Goal: Information Seeking & Learning: Learn about a topic

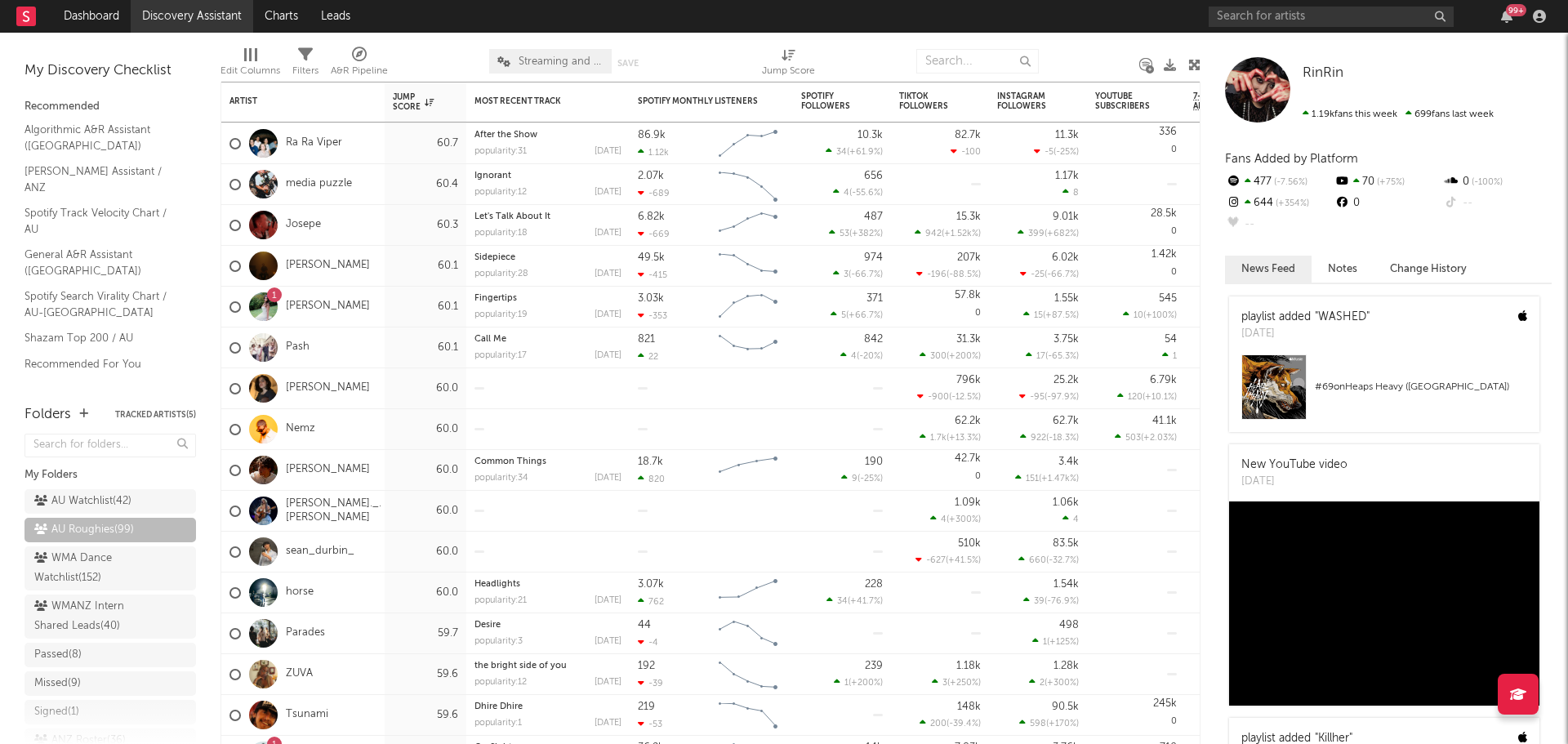
click at [189, 31] on link "Discovery Assistant" at bounding box center [192, 16] width 123 height 32
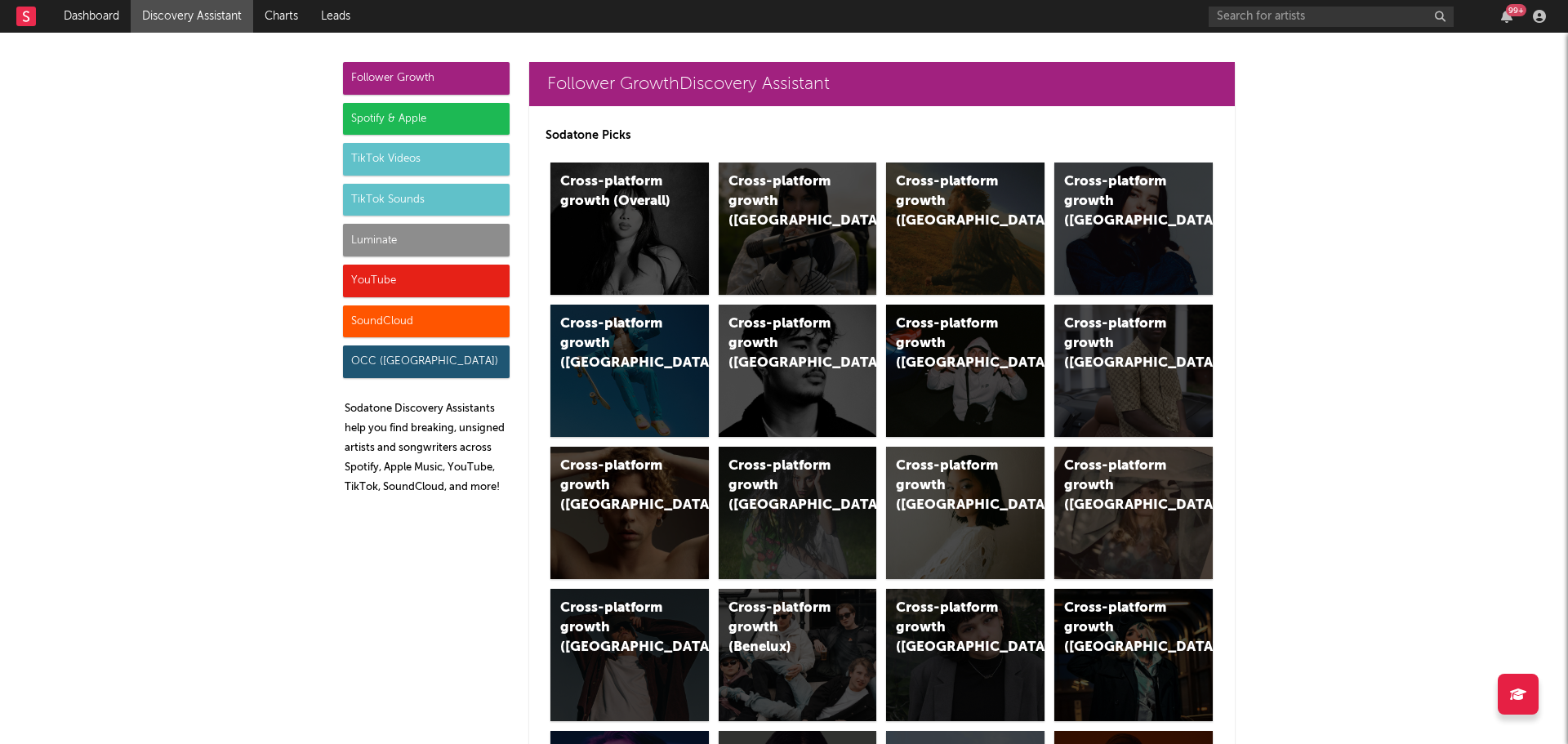
click at [383, 167] on div "TikTok Videos" at bounding box center [426, 159] width 167 height 32
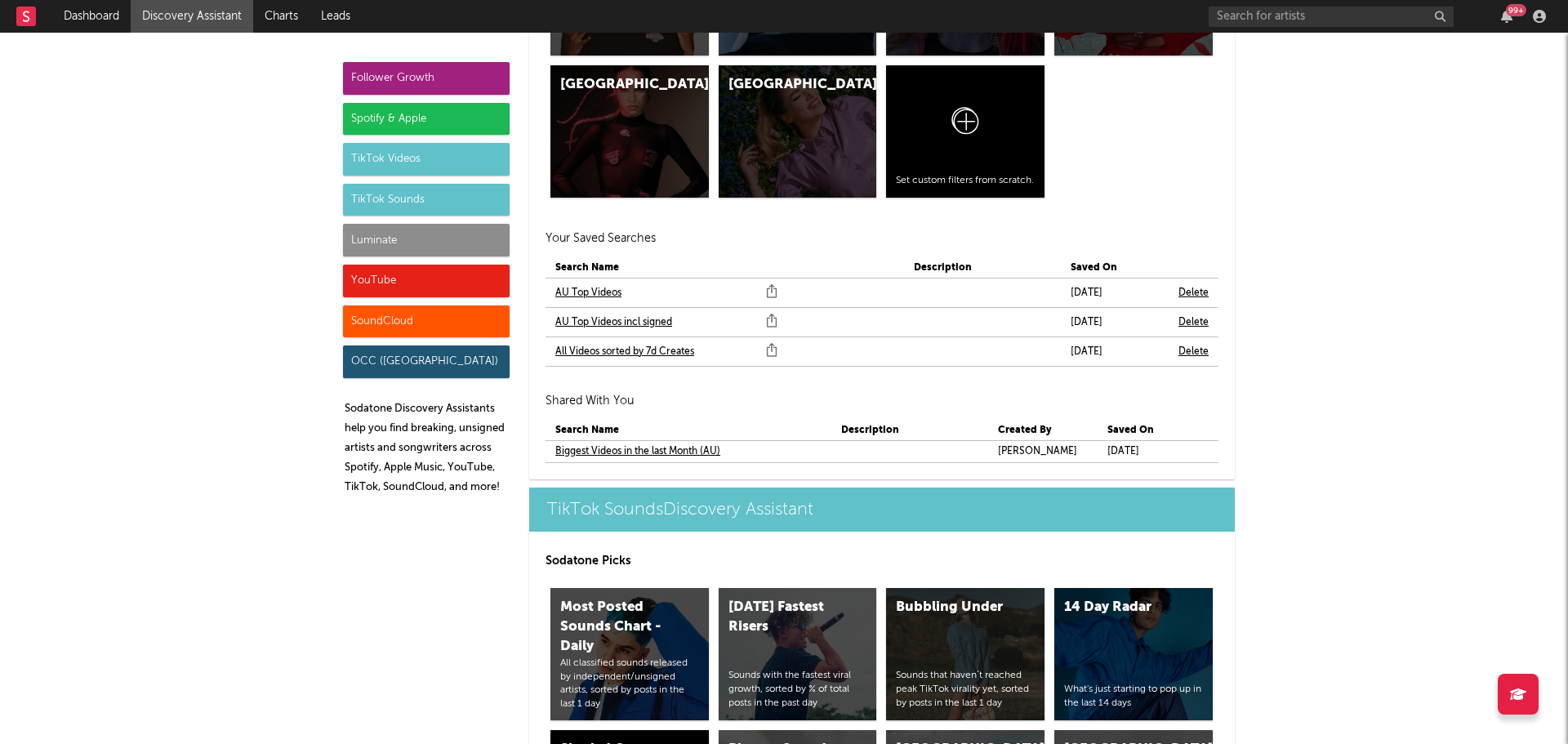
scroll to position [5585, 0]
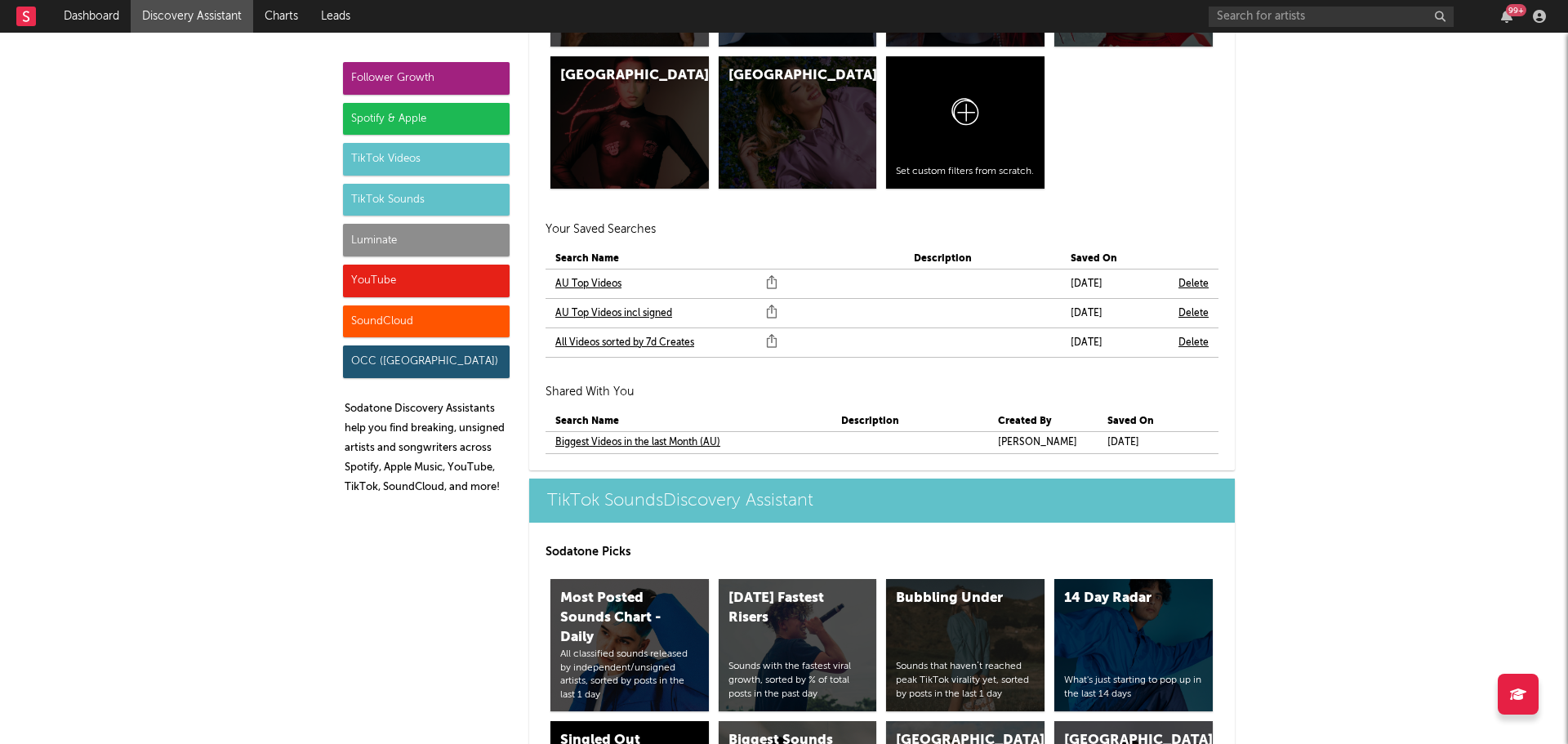
click at [591, 313] on link "AU Top Videos incl signed" at bounding box center [614, 314] width 117 height 20
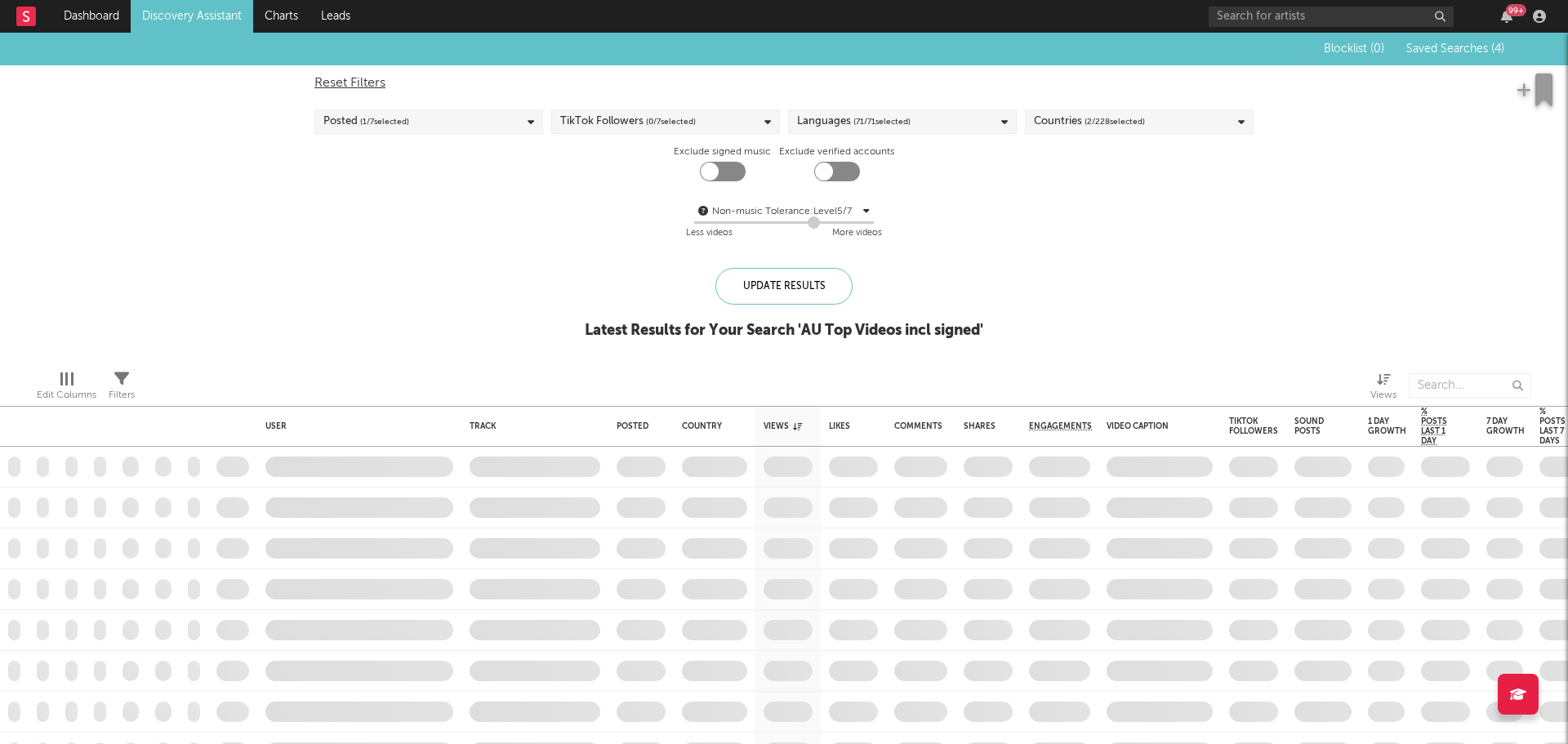
click at [382, 112] on span "( 1 / 7 selected)" at bounding box center [384, 122] width 49 height 20
click at [328, 197] on div at bounding box center [329, 197] width 13 height 13
click at [323, 197] on input "Last 7 Days" at bounding box center [323, 199] width 0 height 20
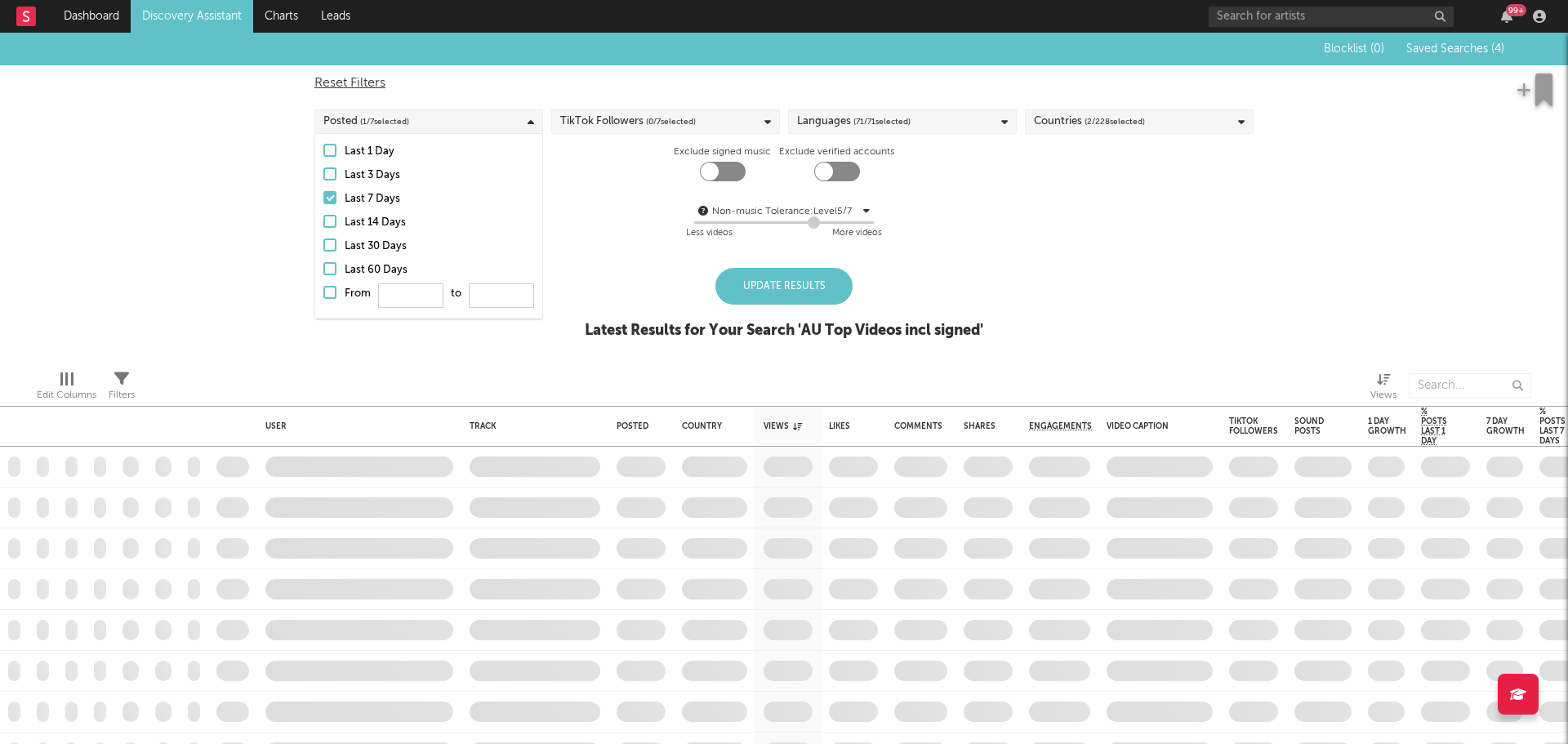
click at [780, 276] on div "Update Results" at bounding box center [783, 286] width 137 height 37
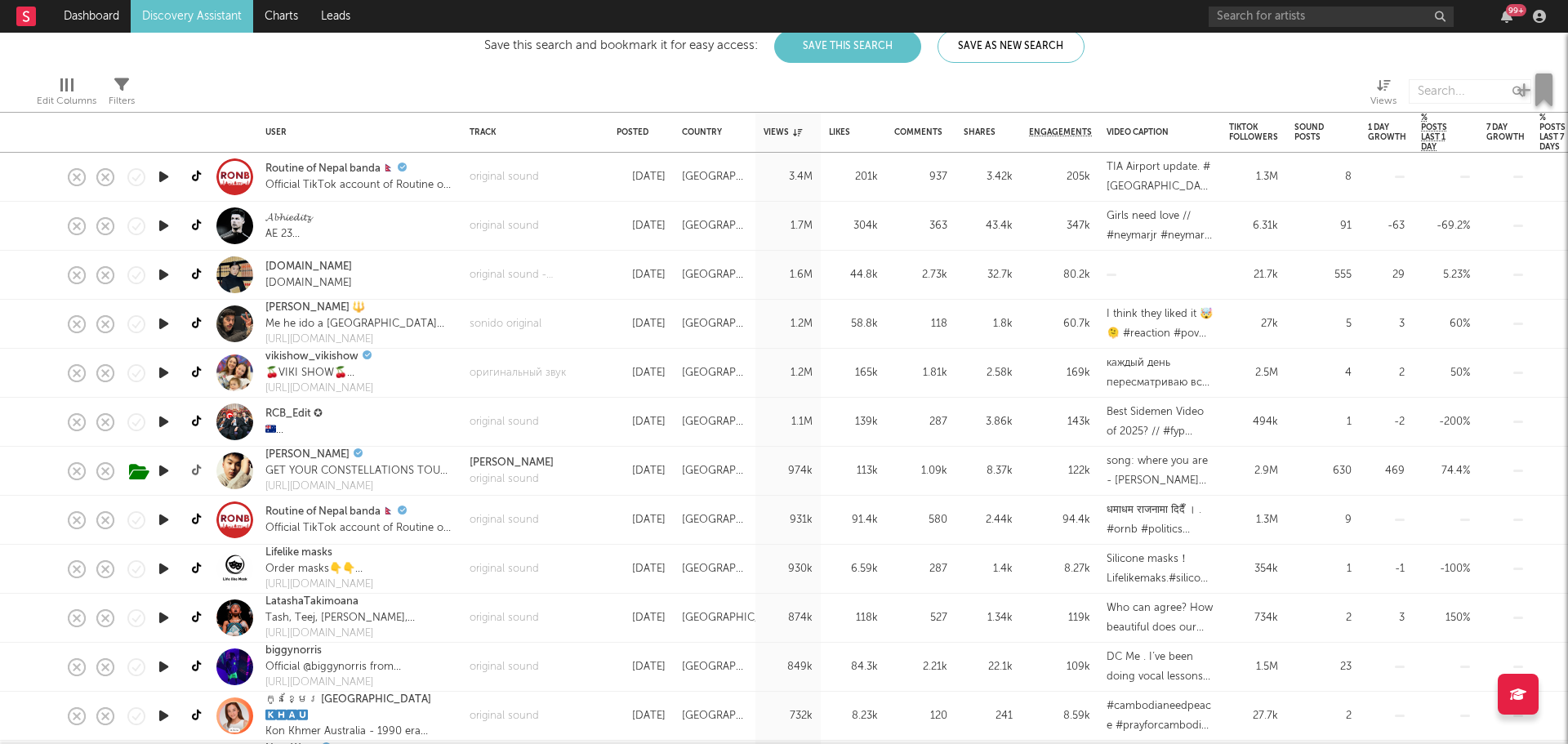
click at [195, 469] on icon at bounding box center [198, 471] width 13 height 13
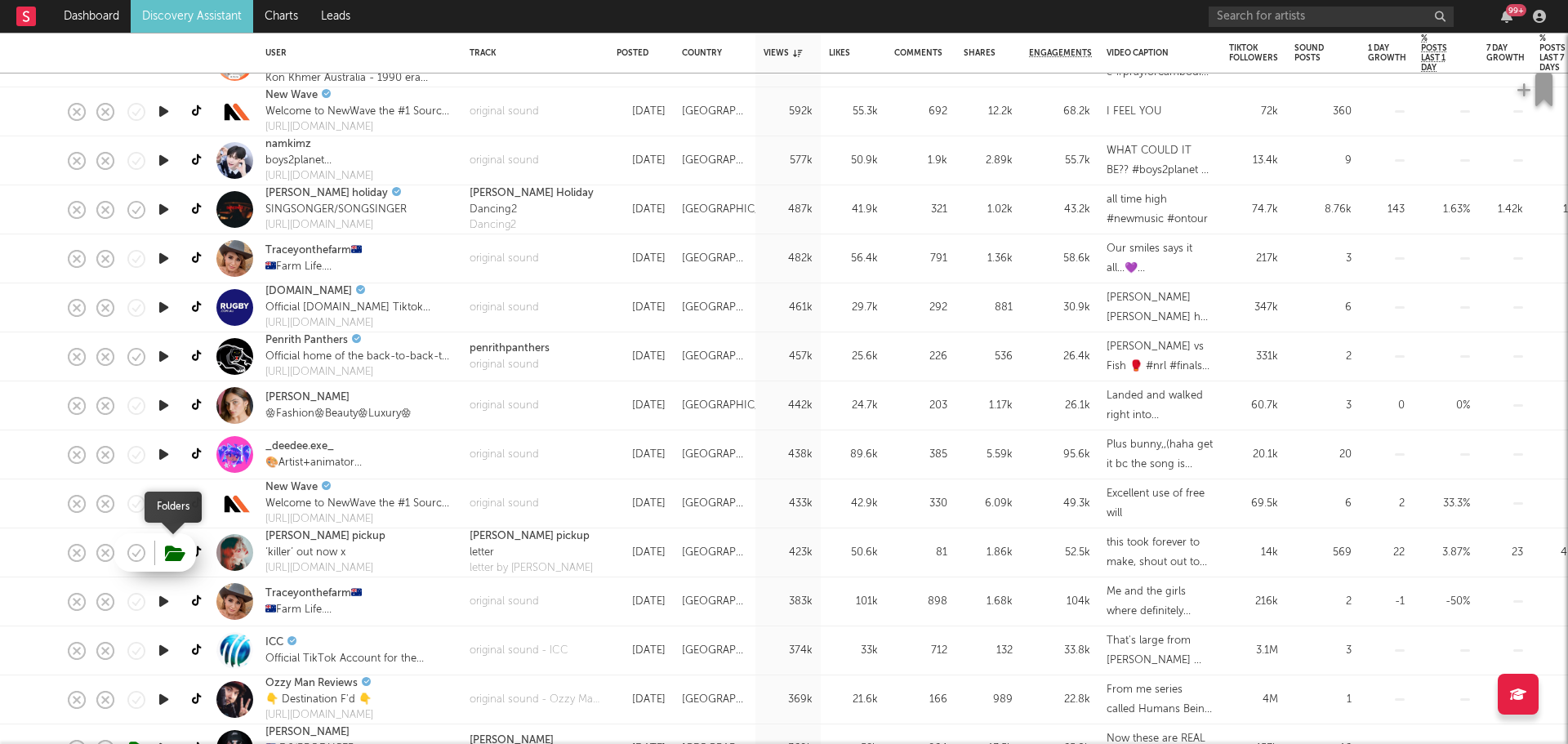
click at [175, 555] on icon "button" at bounding box center [175, 554] width 21 height 18
click at [202, 551] on icon at bounding box center [198, 553] width 13 height 13
click at [288, 537] on link "avery pickup" at bounding box center [326, 537] width 120 height 16
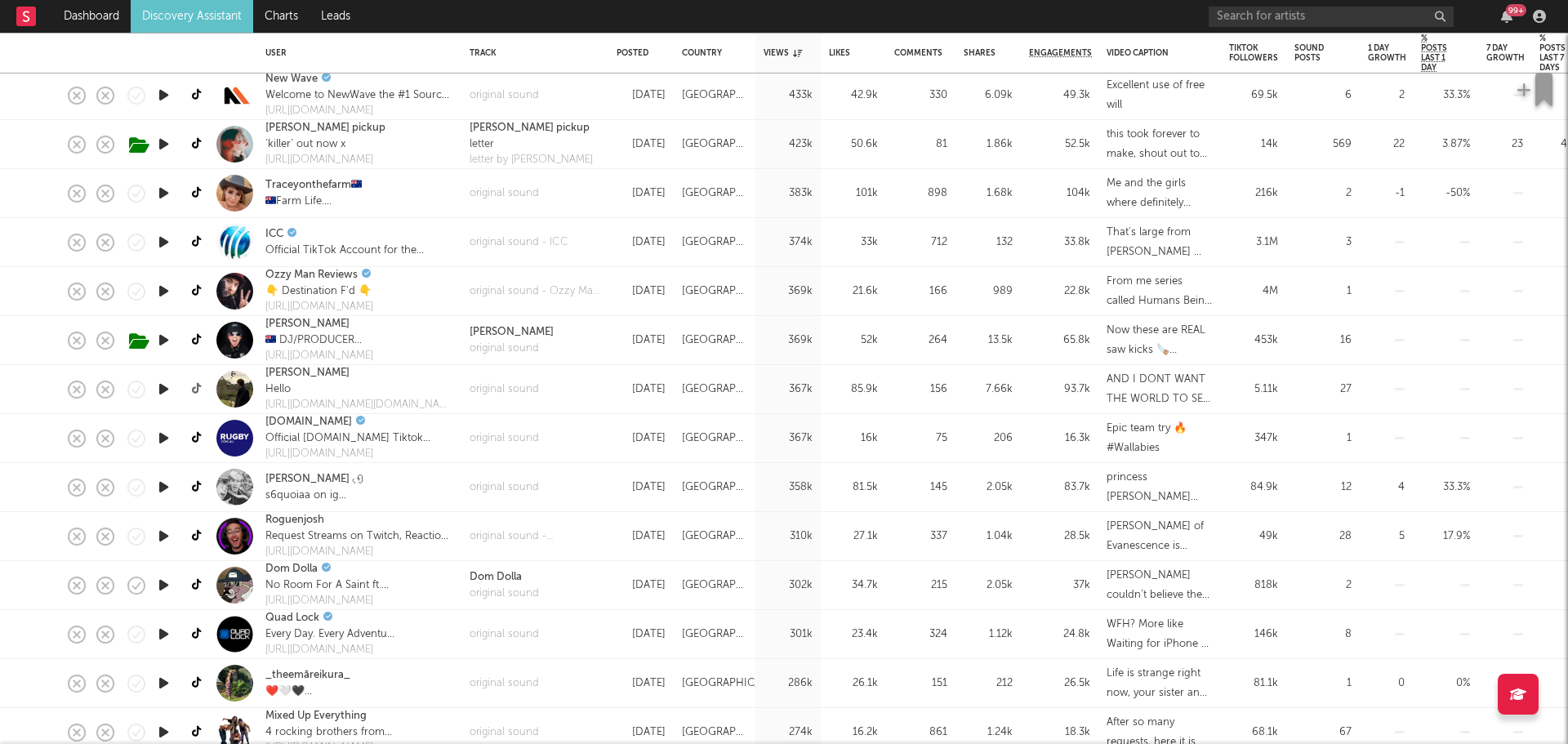
click at [194, 388] on icon at bounding box center [198, 390] width 13 height 13
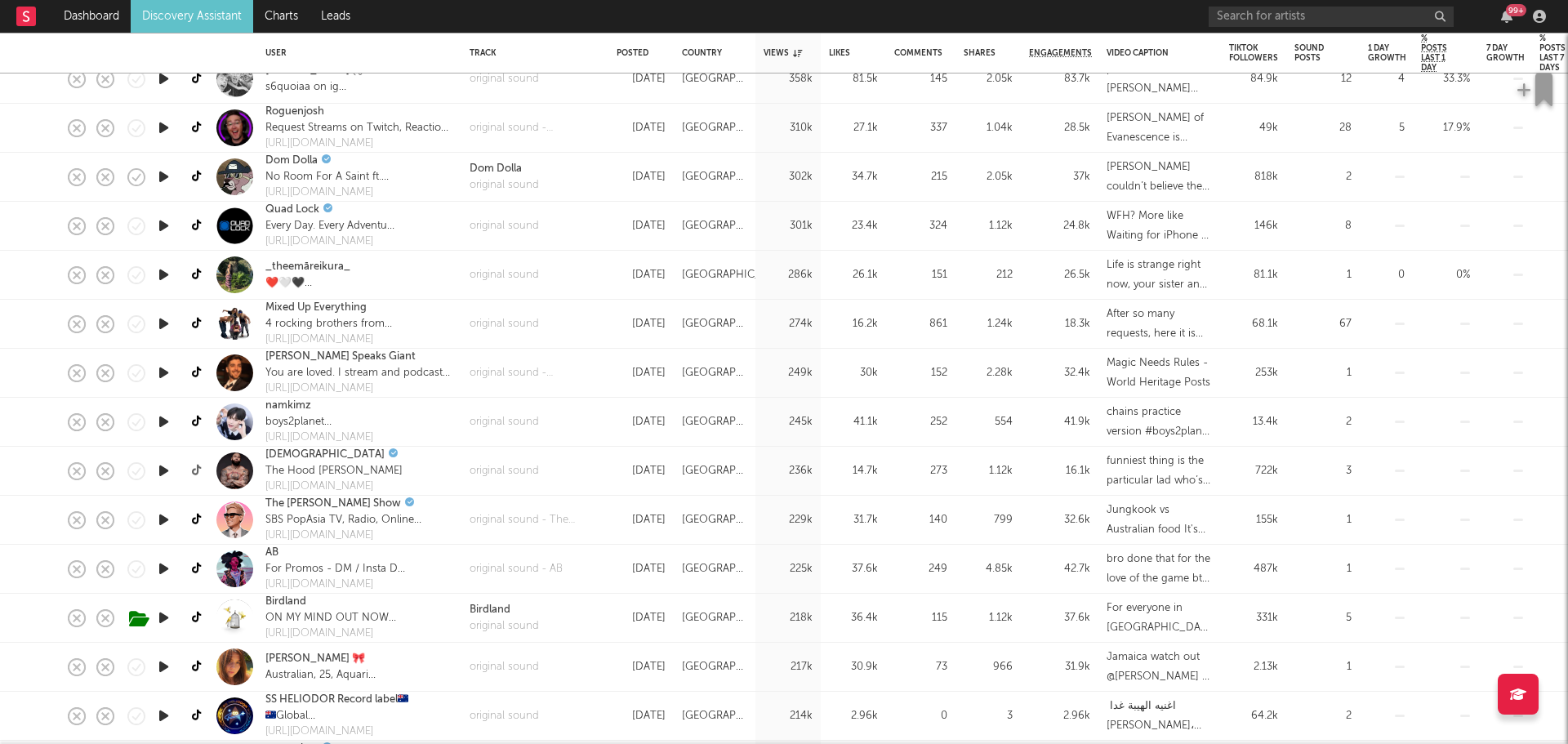
click at [196, 467] on icon at bounding box center [198, 471] width 13 height 13
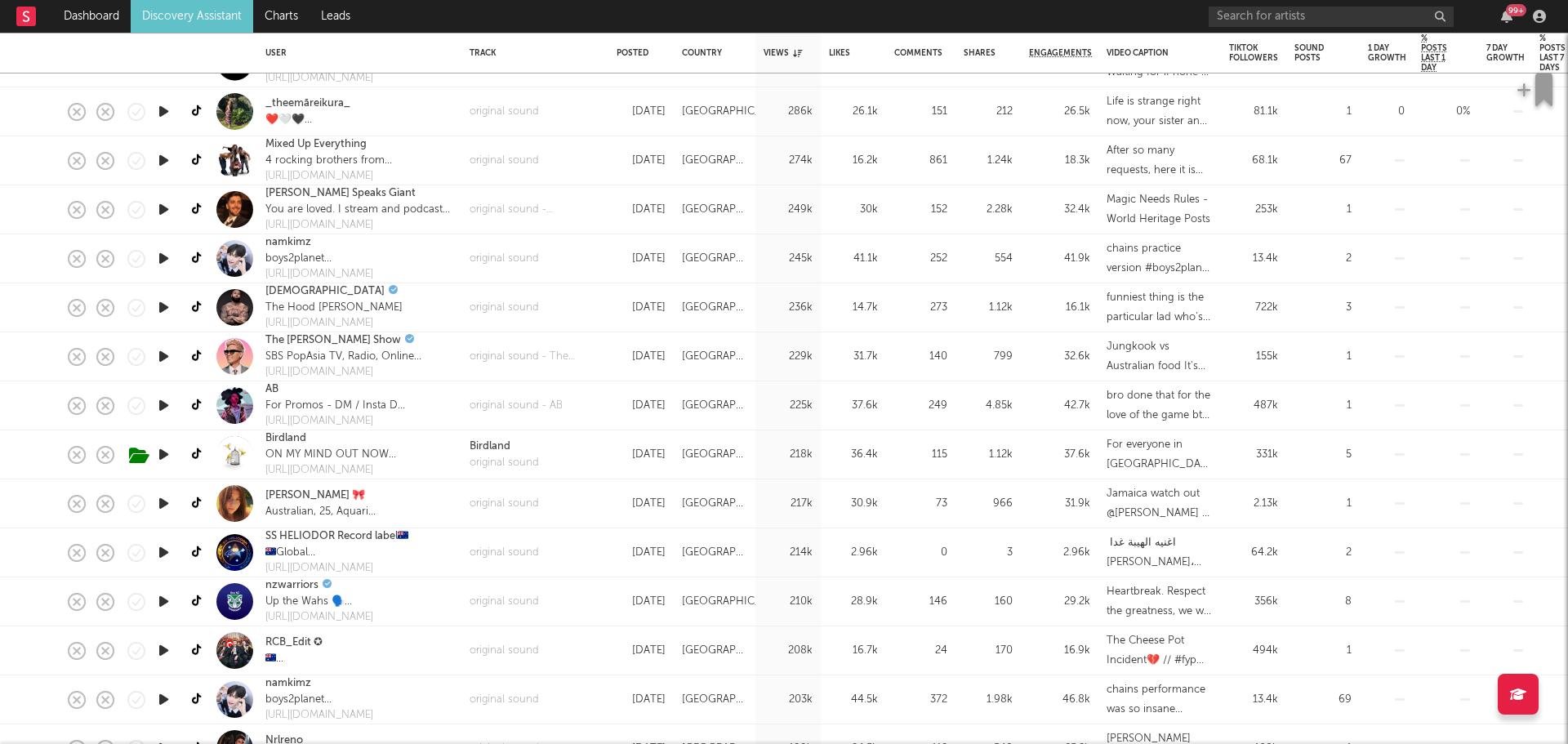
click at [188, 453] on link at bounding box center [197, 455] width 21 height 29
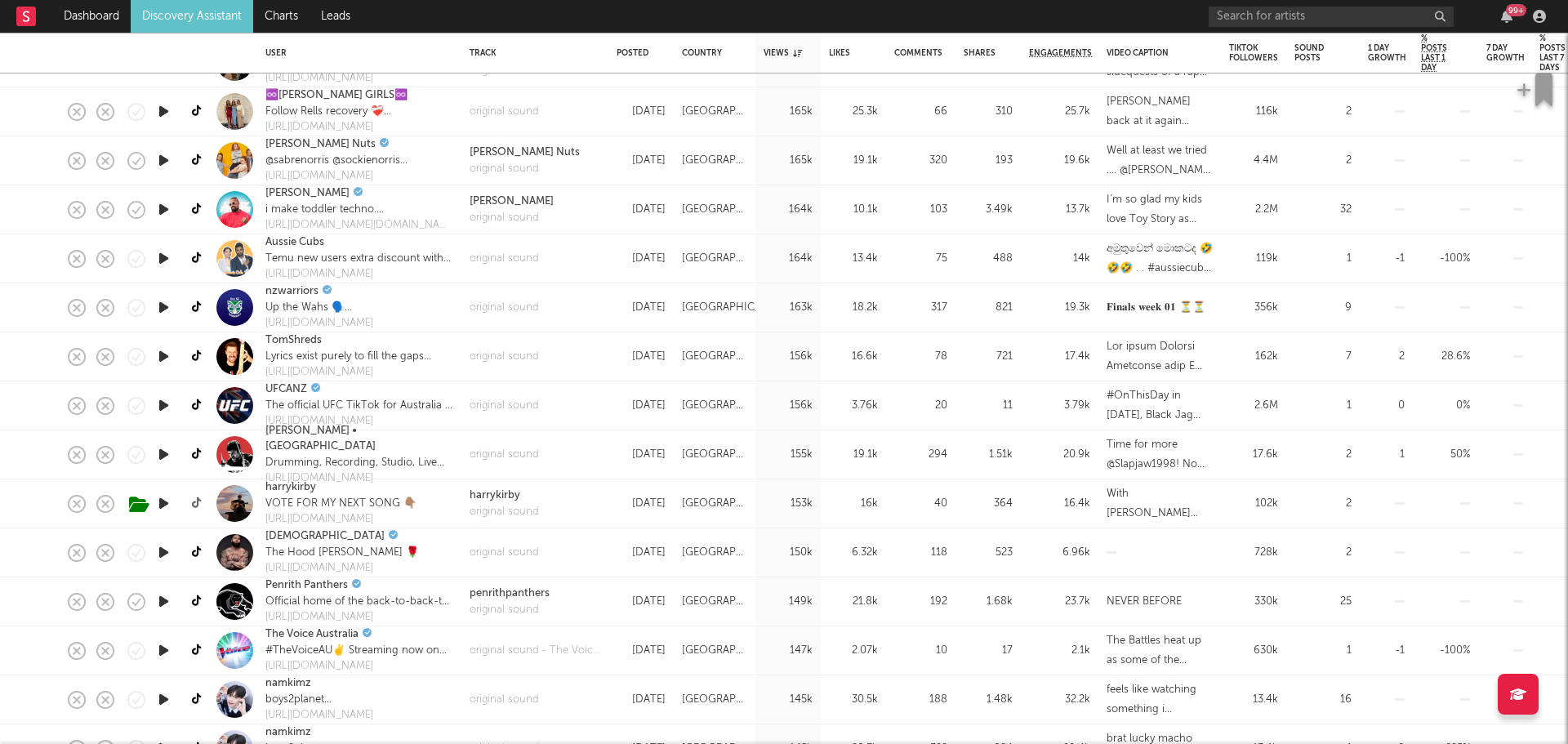
click at [192, 505] on icon at bounding box center [198, 503] width 13 height 13
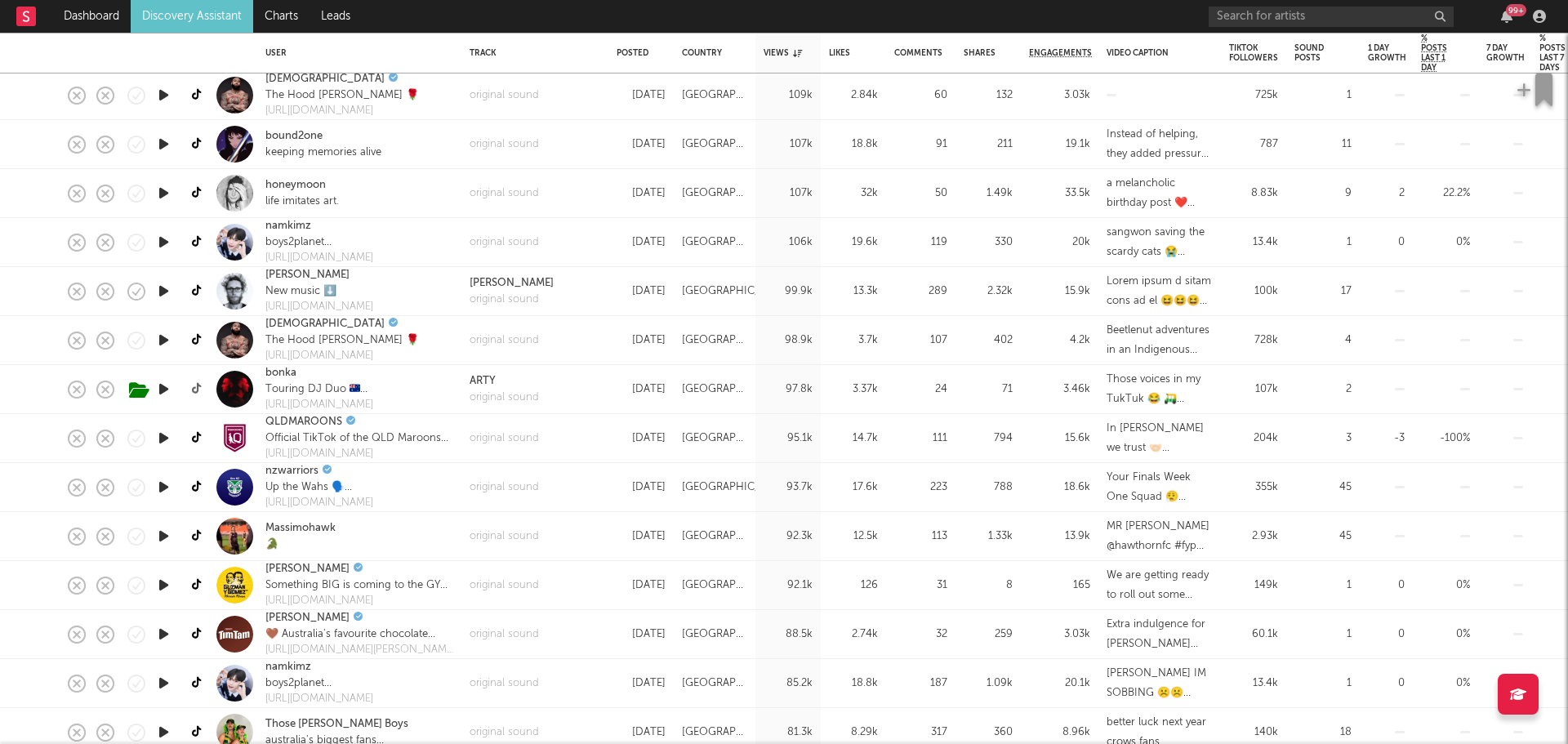
click at [193, 391] on icon at bounding box center [198, 390] width 13 height 13
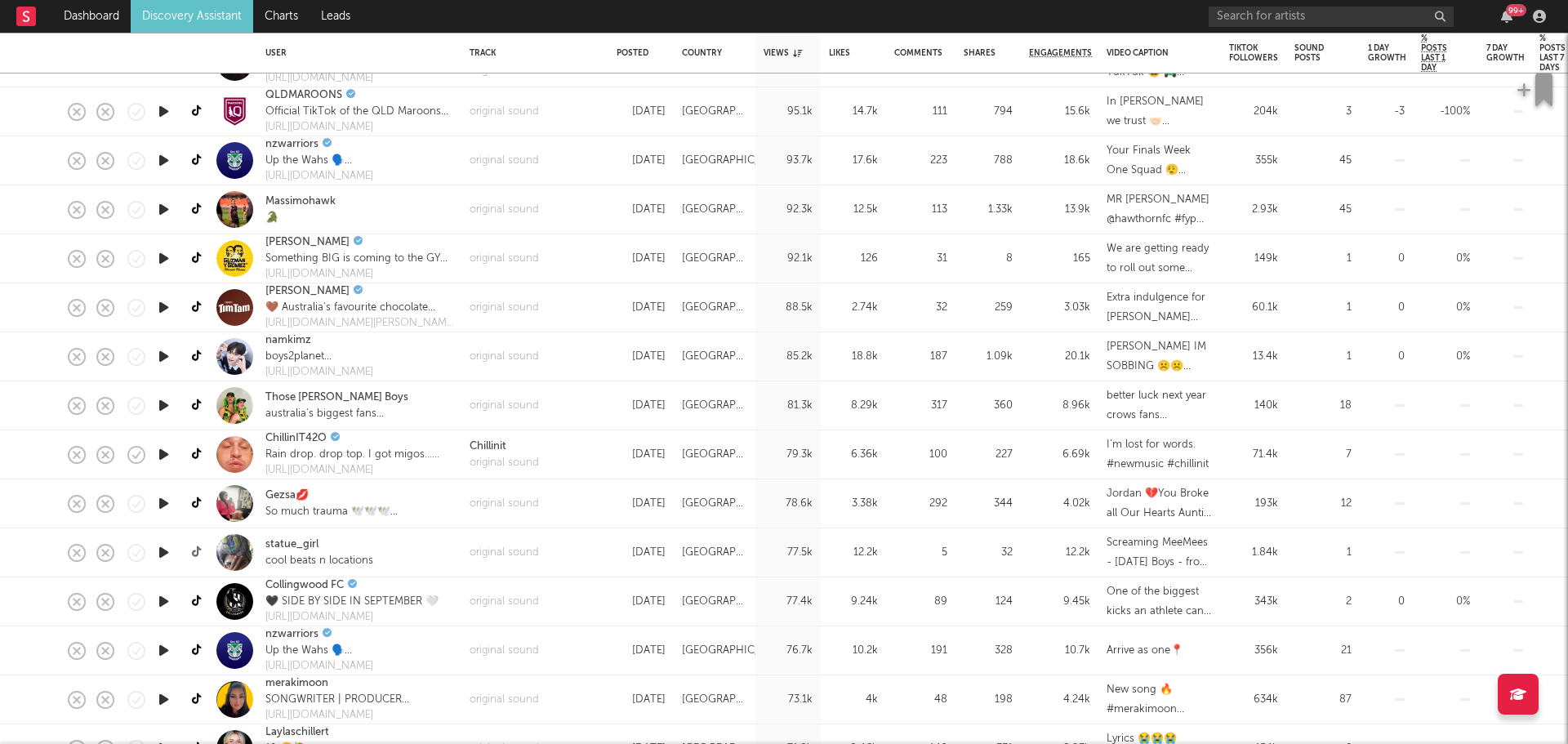
click at [197, 550] on icon at bounding box center [198, 553] width 13 height 13
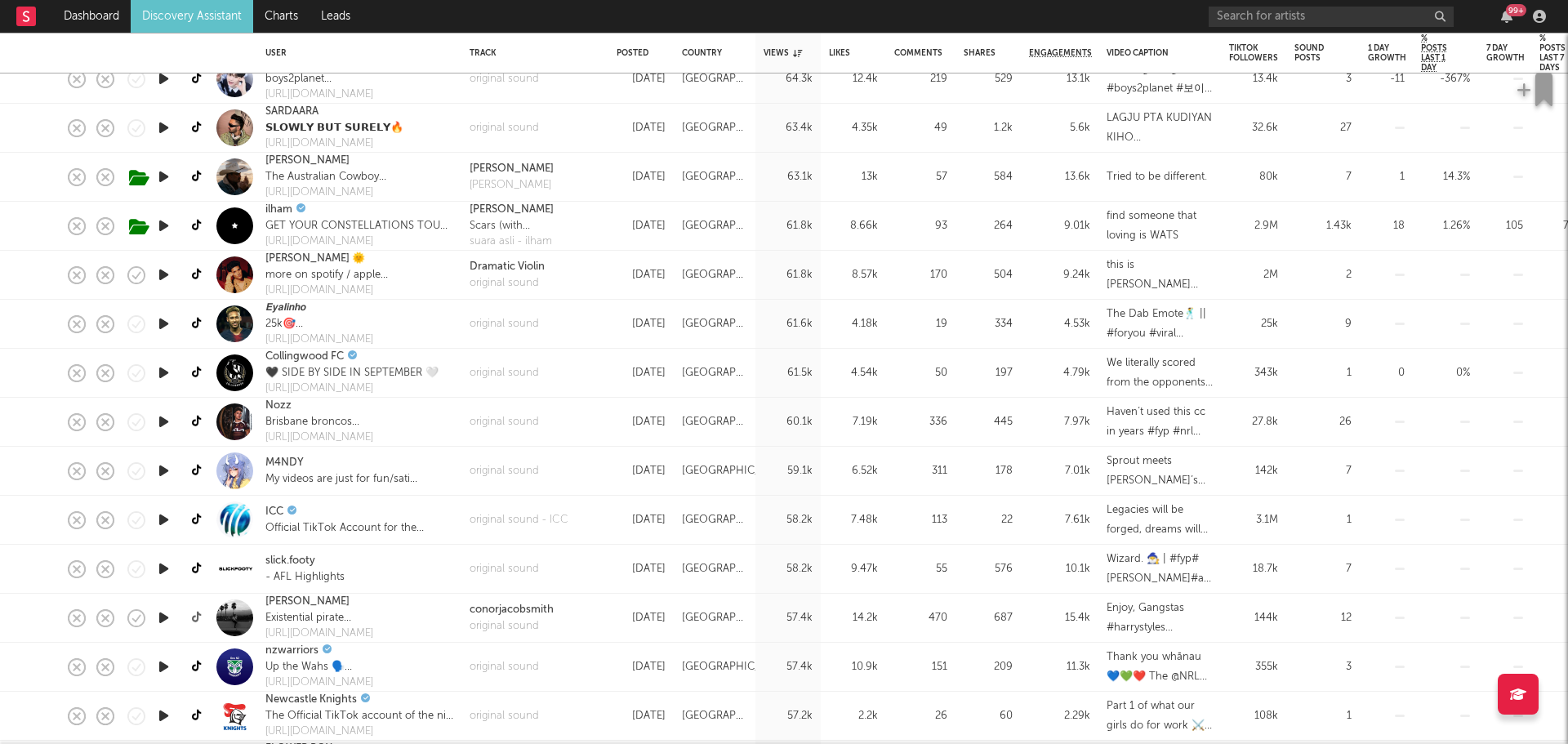
click at [199, 616] on icon at bounding box center [198, 618] width 13 height 13
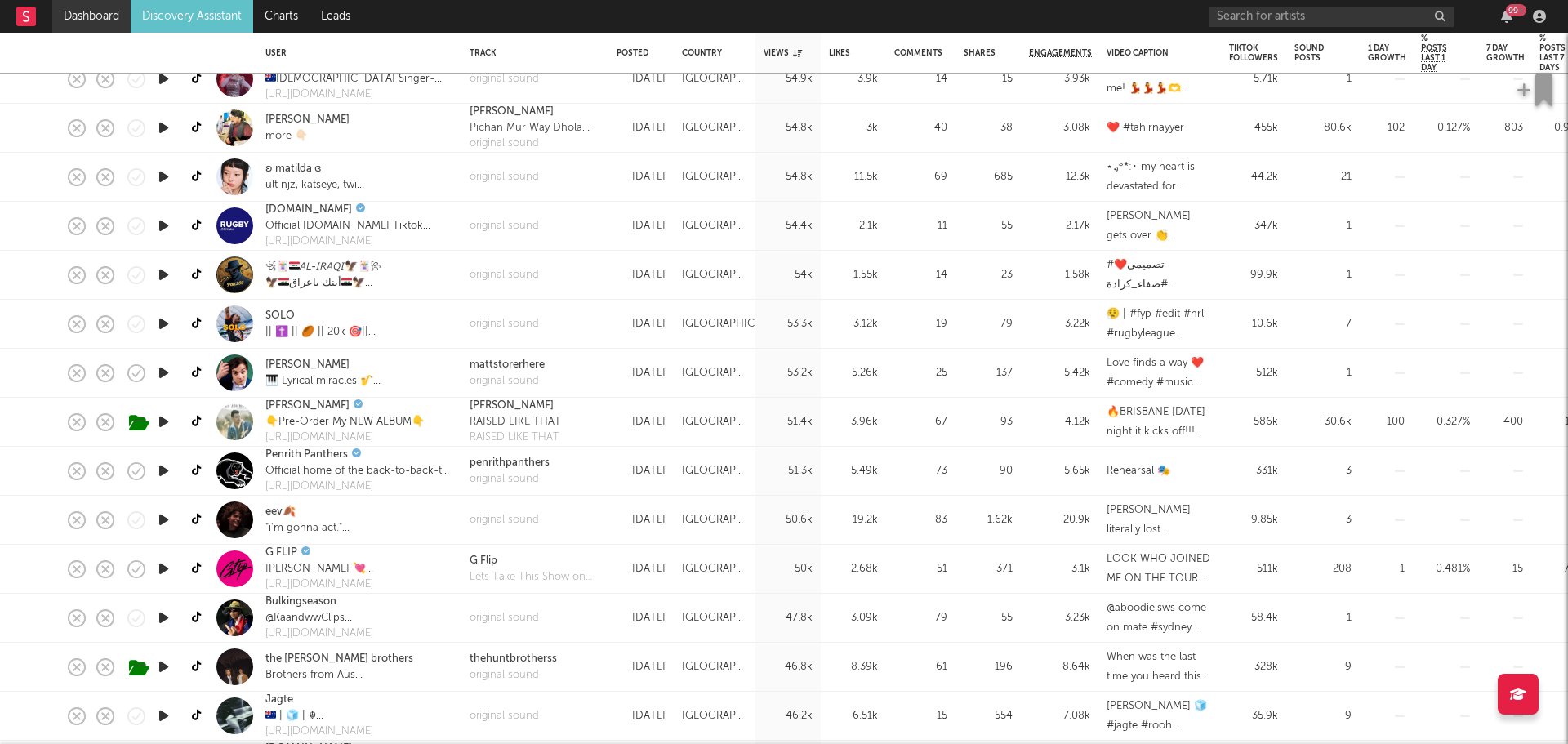
click at [114, 10] on link "Dashboard" at bounding box center [91, 16] width 78 height 32
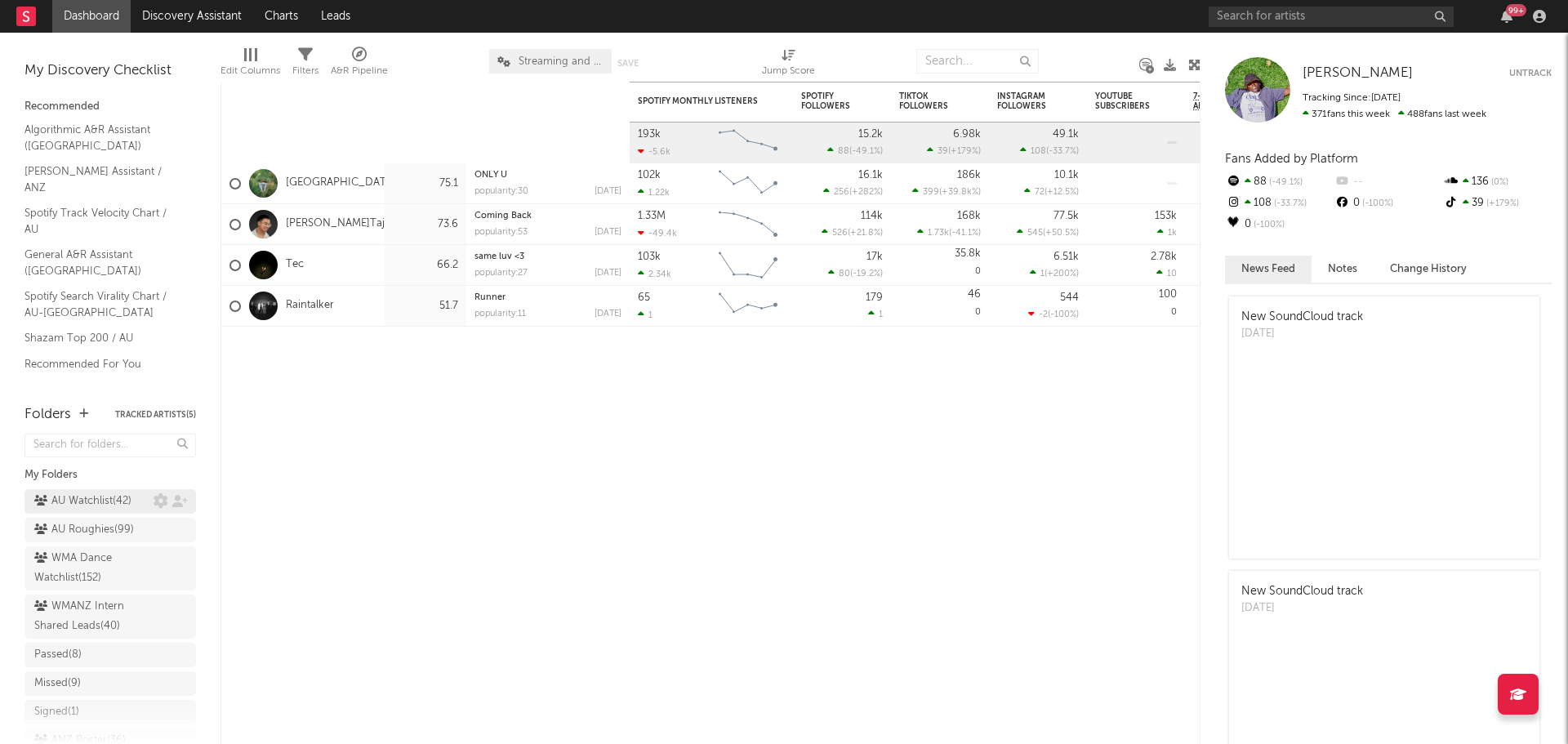
click at [101, 504] on div "AU Watchlist ( 42 )" at bounding box center [83, 502] width 97 height 20
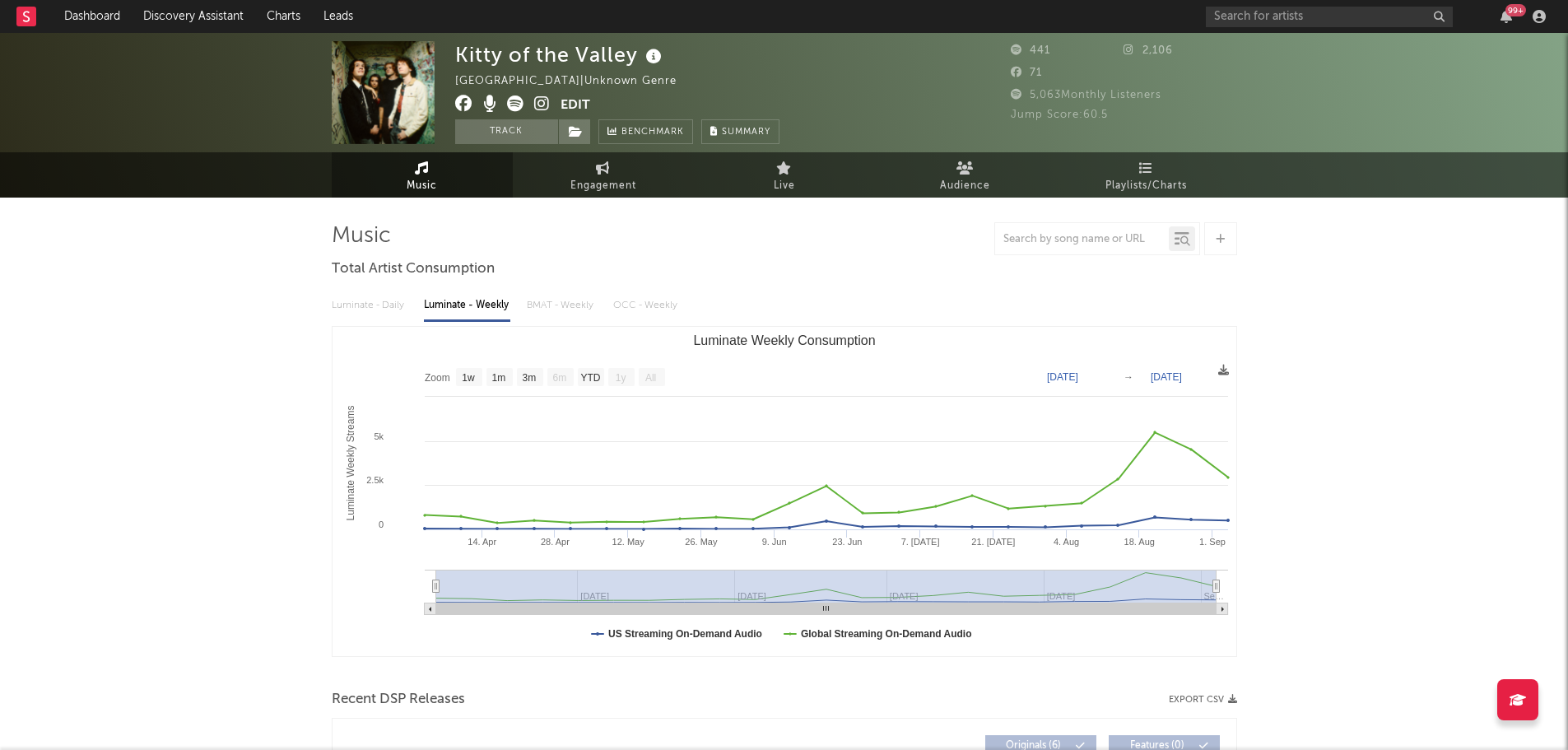
select select "1w"
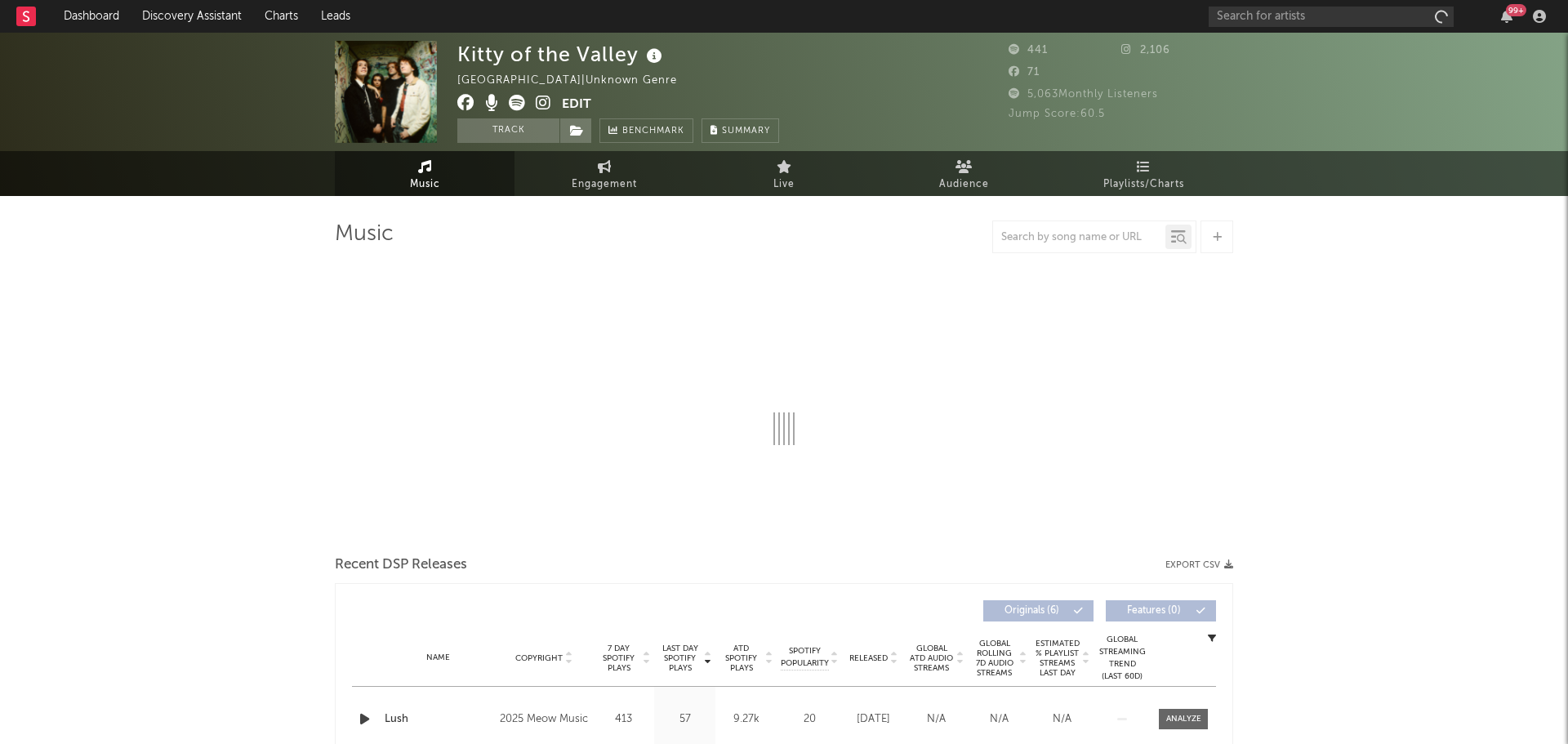
select select "1w"
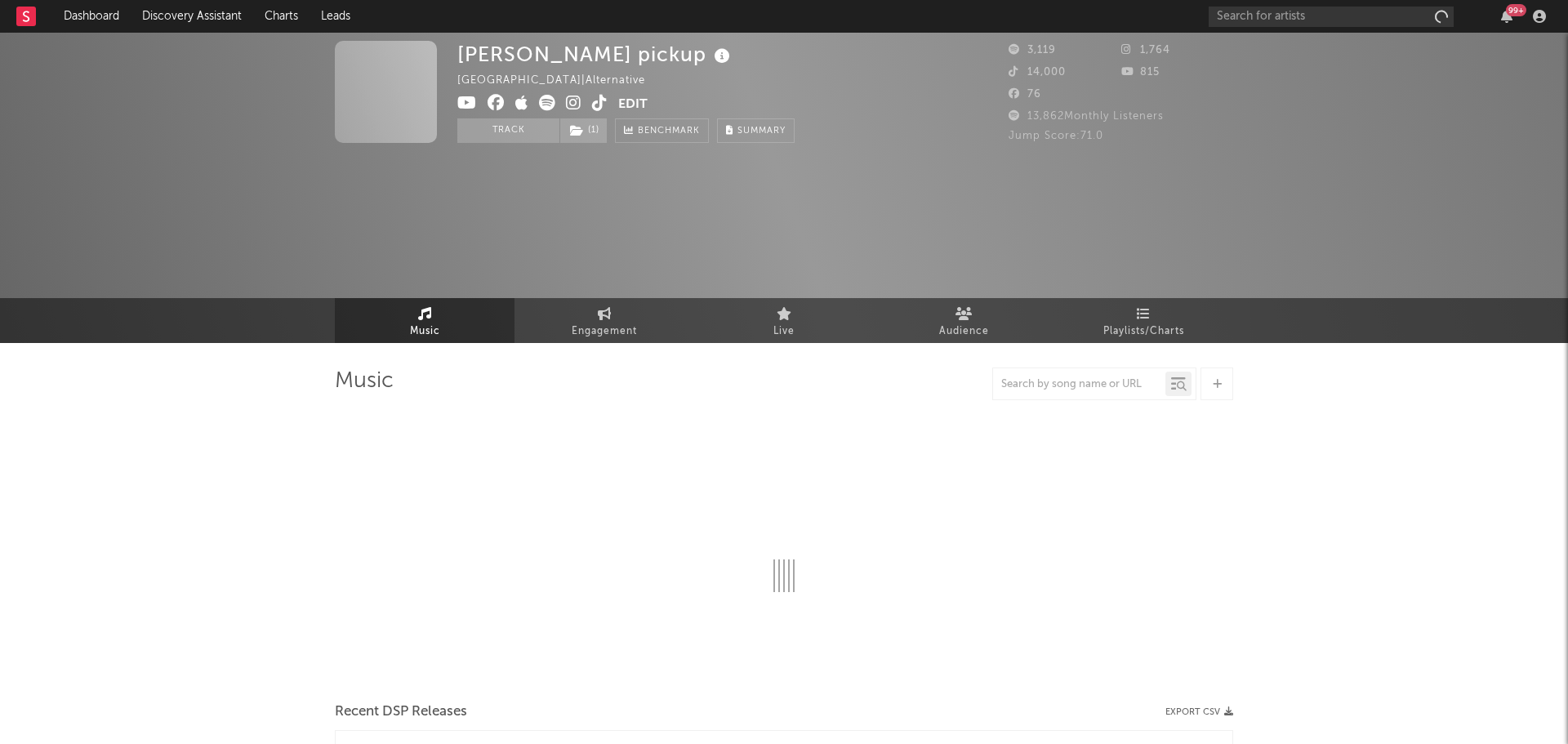
select select "1w"
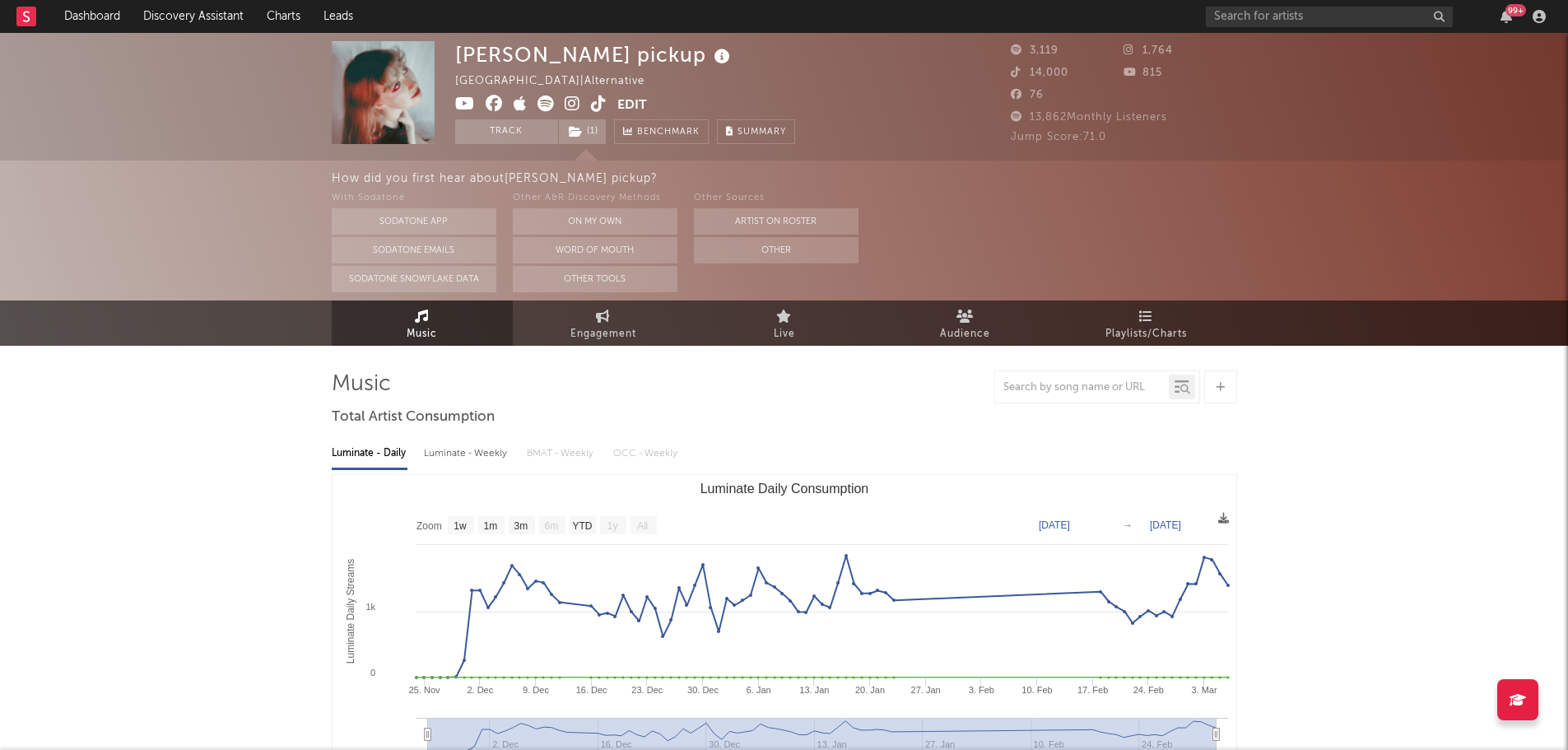
drag, startPoint x: 632, startPoint y: 324, endPoint x: 631, endPoint y: 298, distance: 26.0
click at [632, 325] on span "Engagement" at bounding box center [603, 335] width 66 height 20
select select "1w"
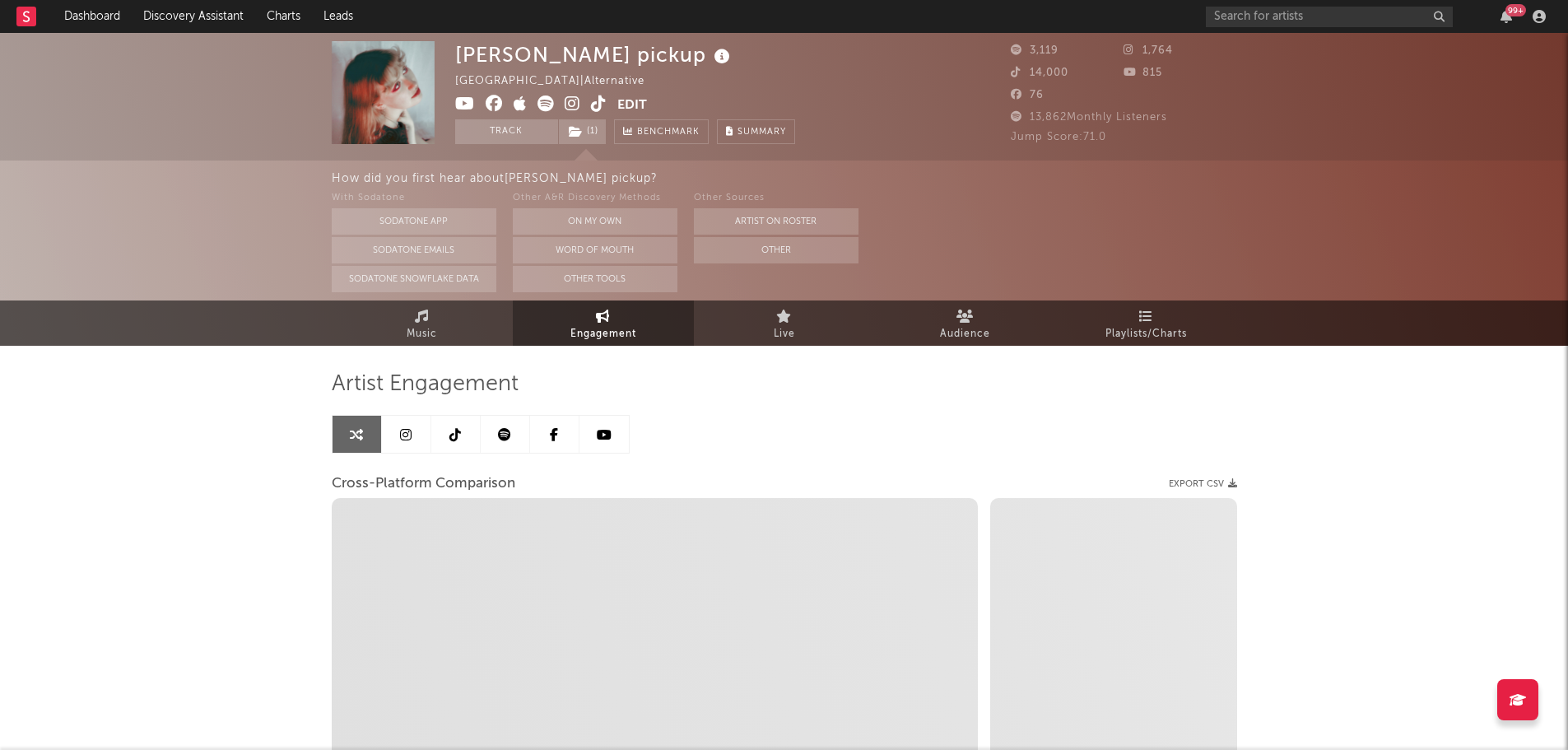
click at [711, 58] on icon at bounding box center [723, 56] width 24 height 23
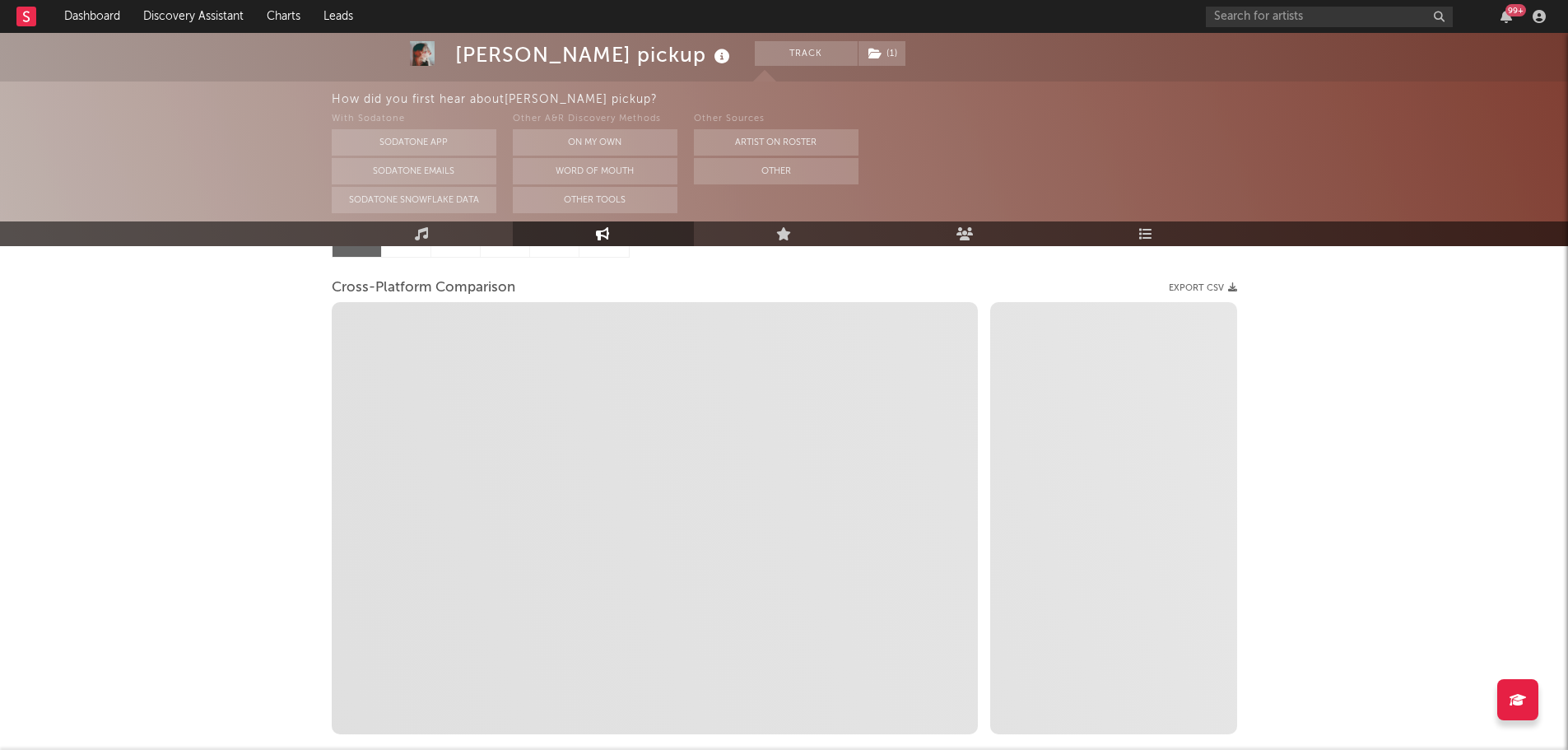
scroll to position [247, 0]
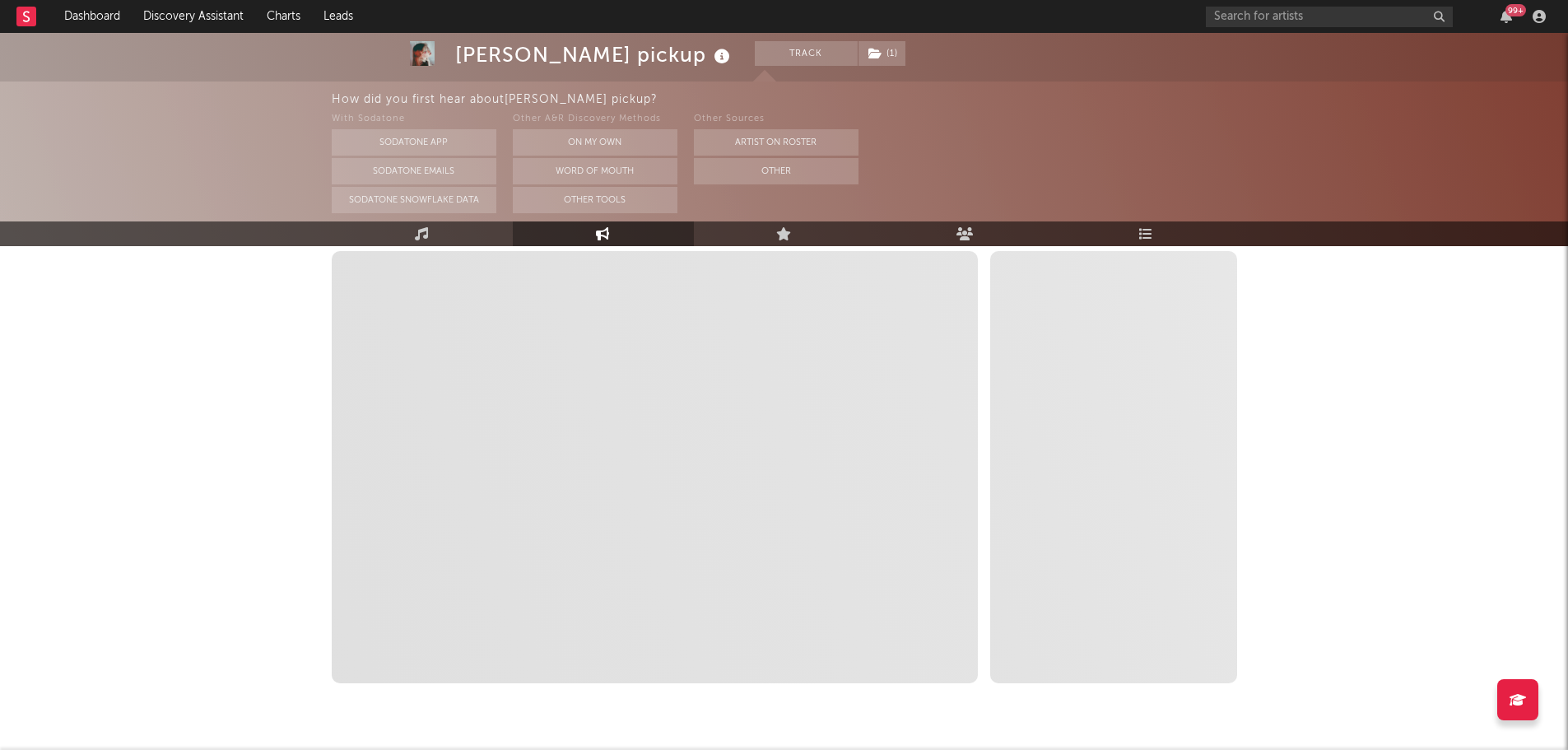
select select "1m"
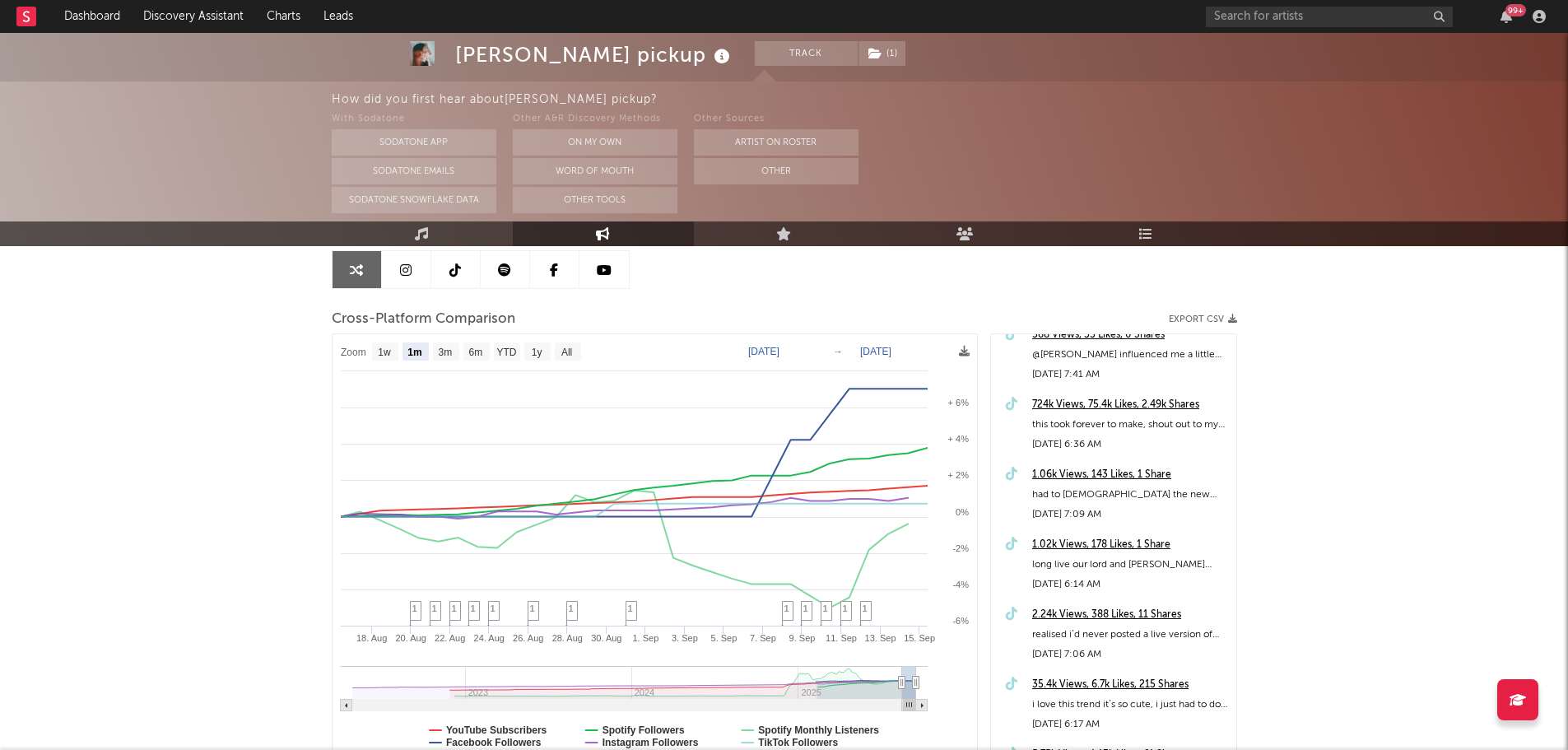
scroll to position [0, 0]
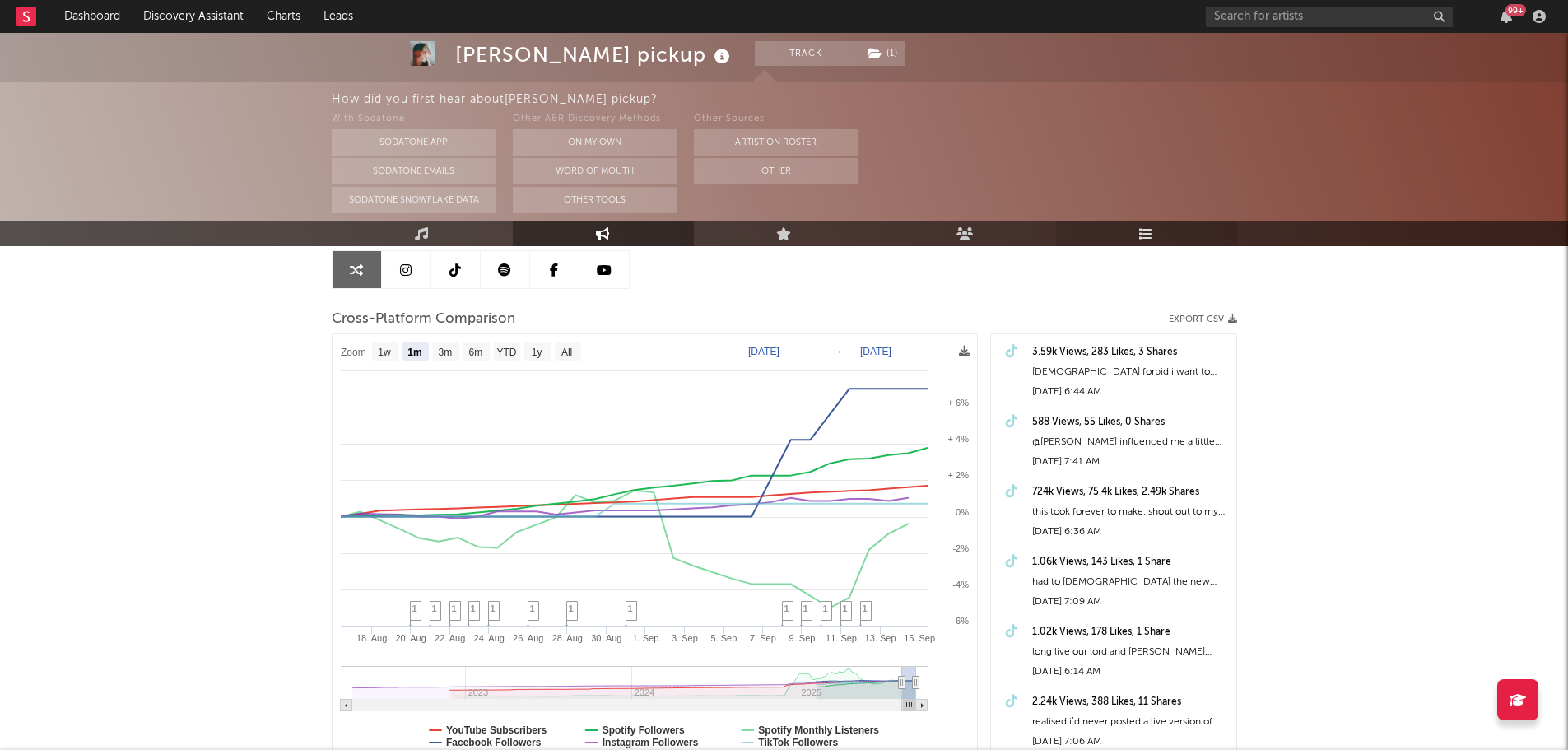
click at [1166, 235] on link "Playlists/Charts" at bounding box center [1147, 233] width 181 height 24
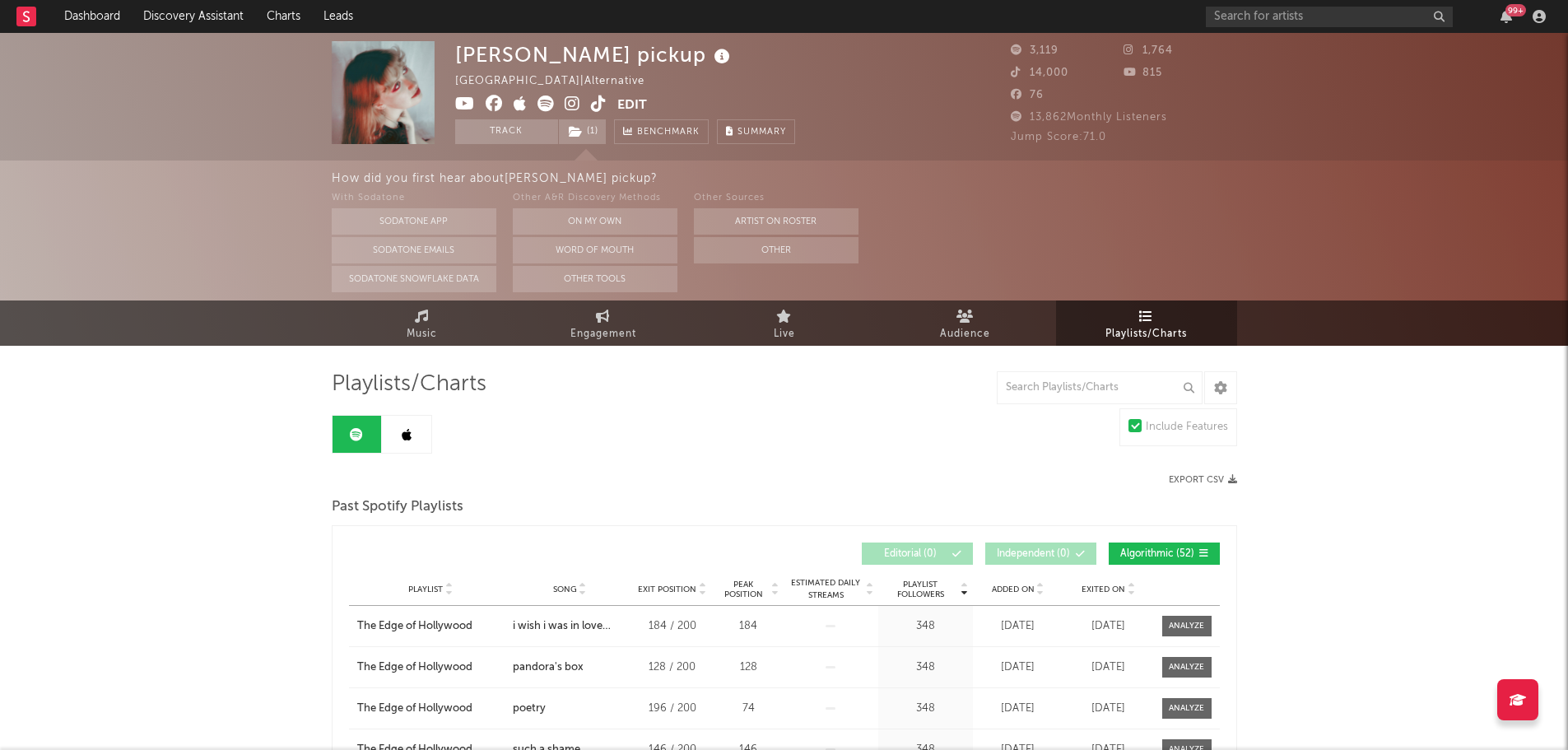
click at [711, 62] on icon at bounding box center [723, 56] width 24 height 23
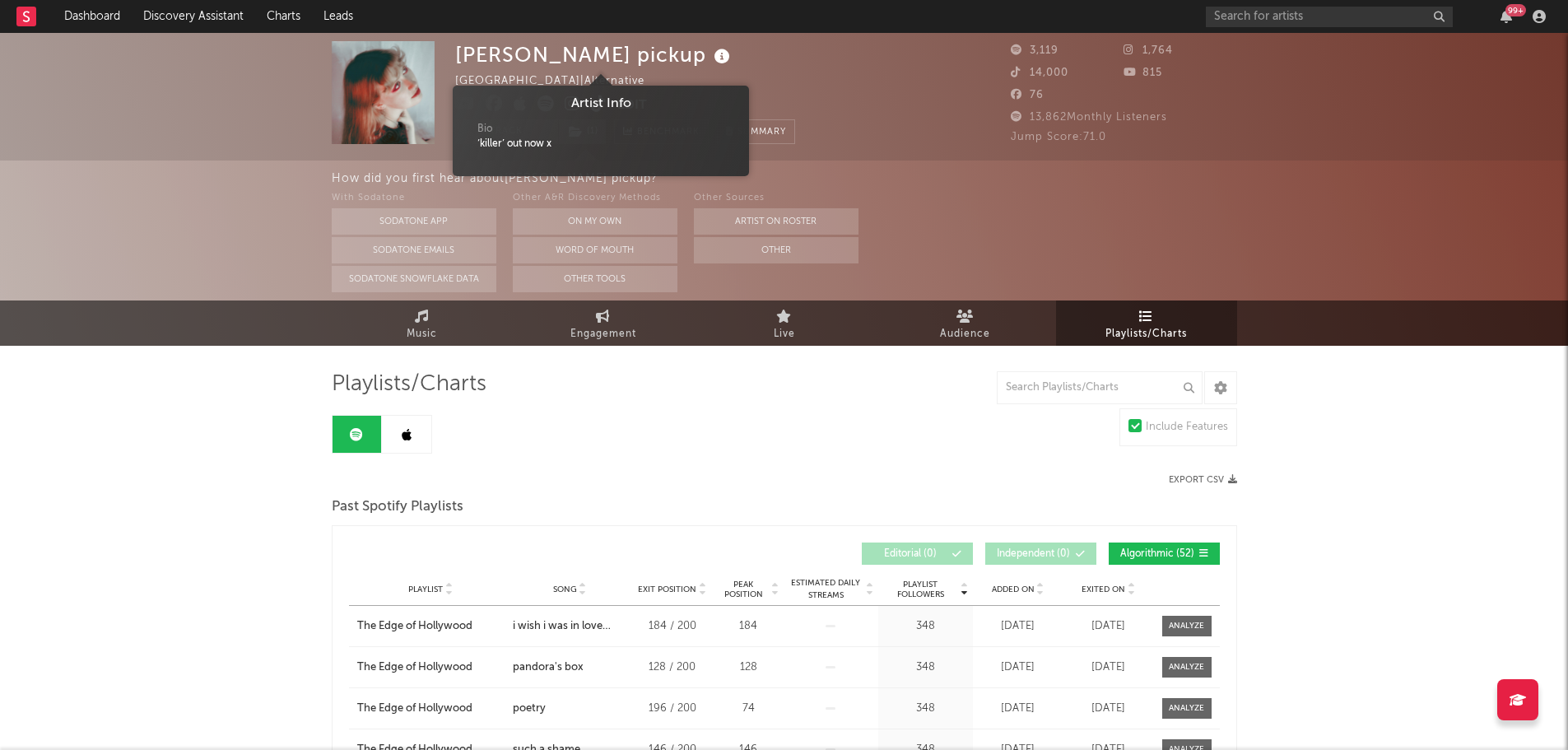
click at [711, 62] on icon at bounding box center [723, 56] width 24 height 23
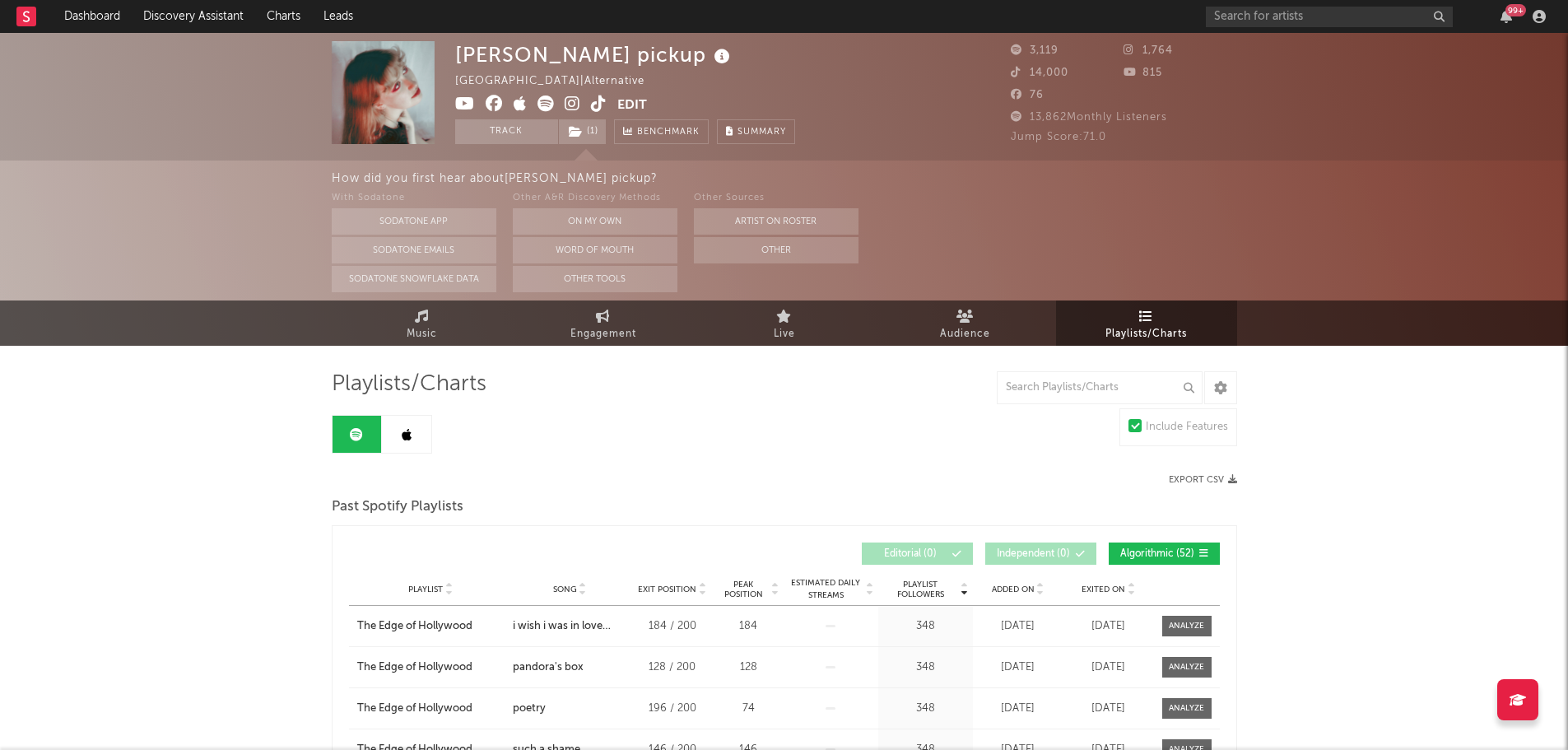
click at [711, 59] on icon at bounding box center [723, 56] width 24 height 23
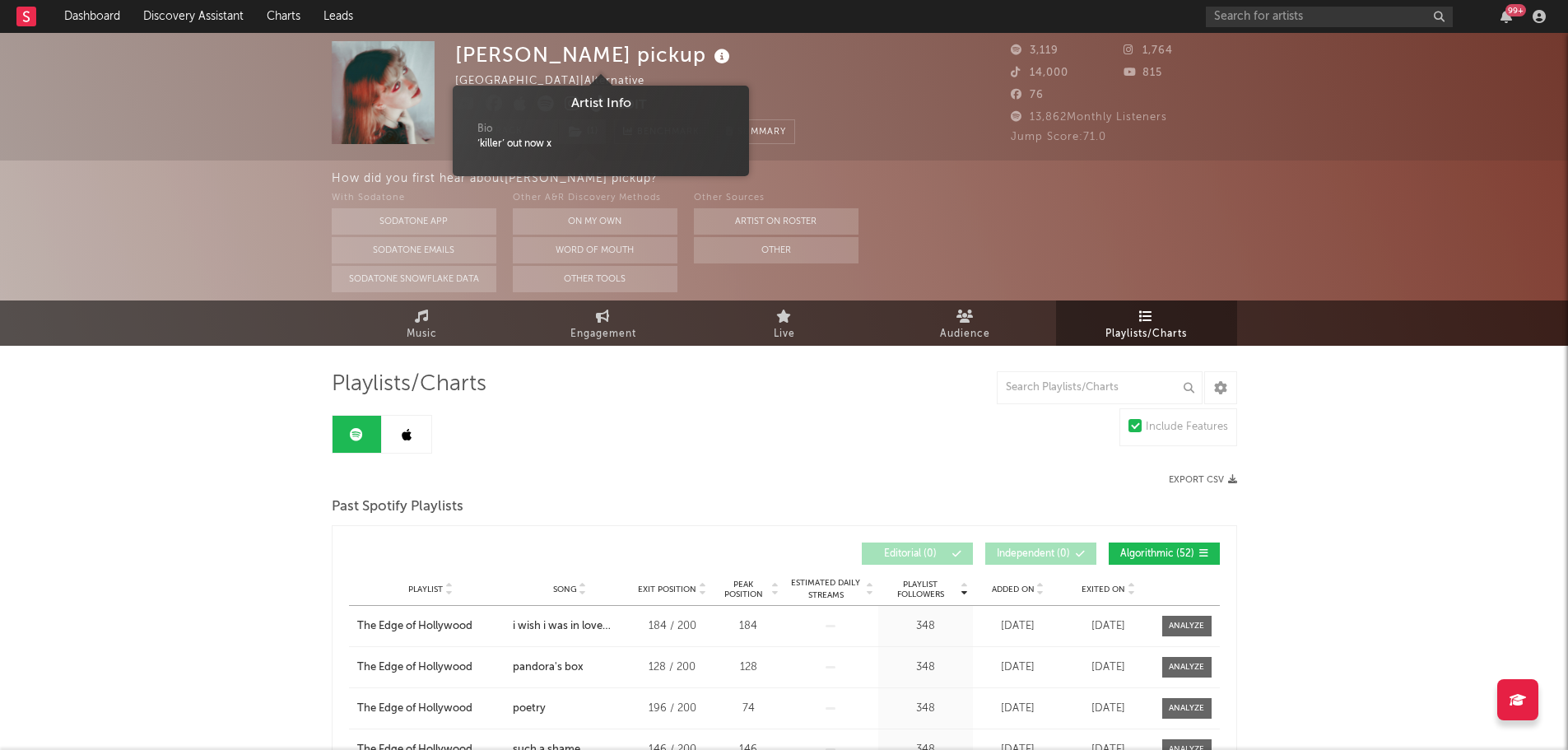
click at [711, 59] on icon at bounding box center [723, 56] width 24 height 23
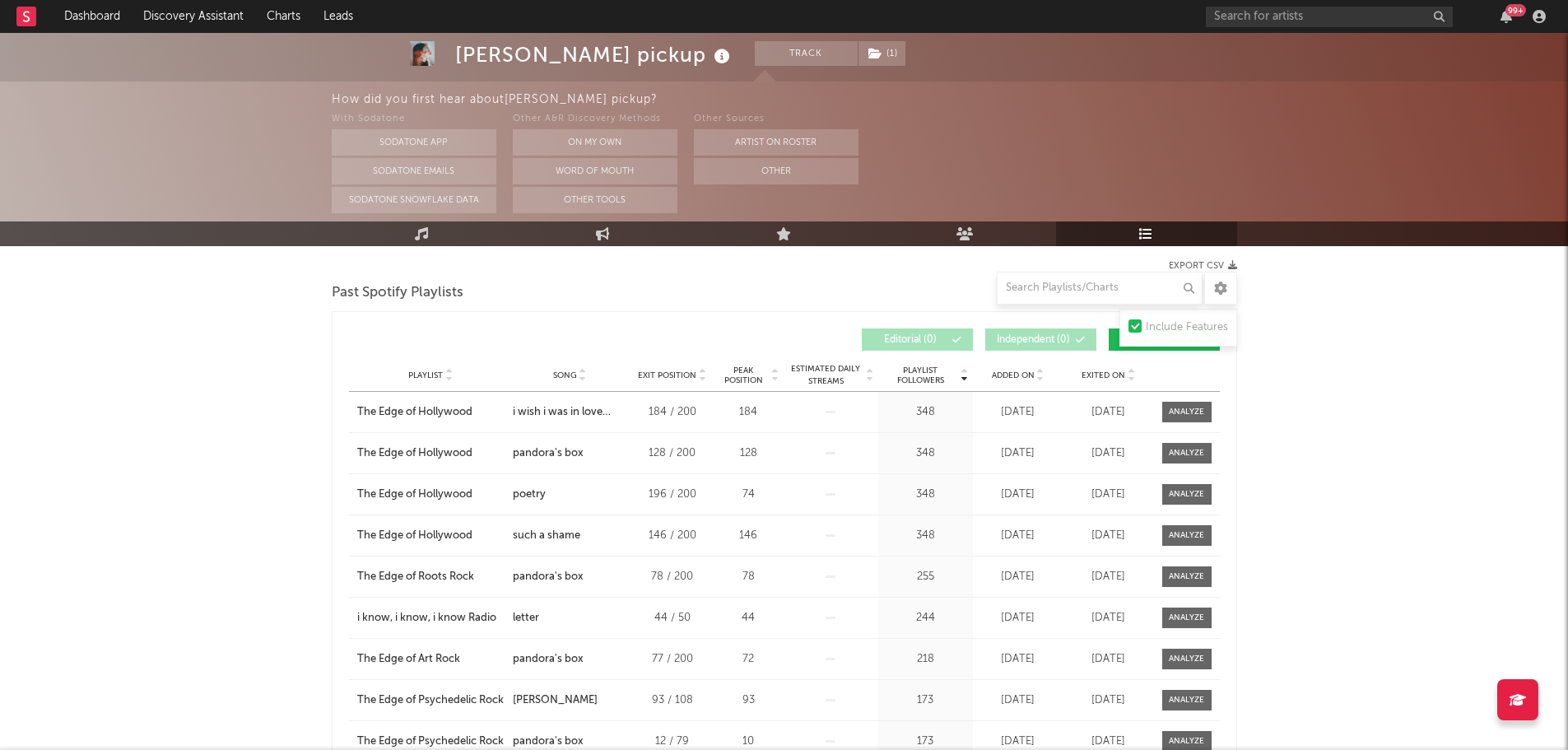
scroll to position [78, 0]
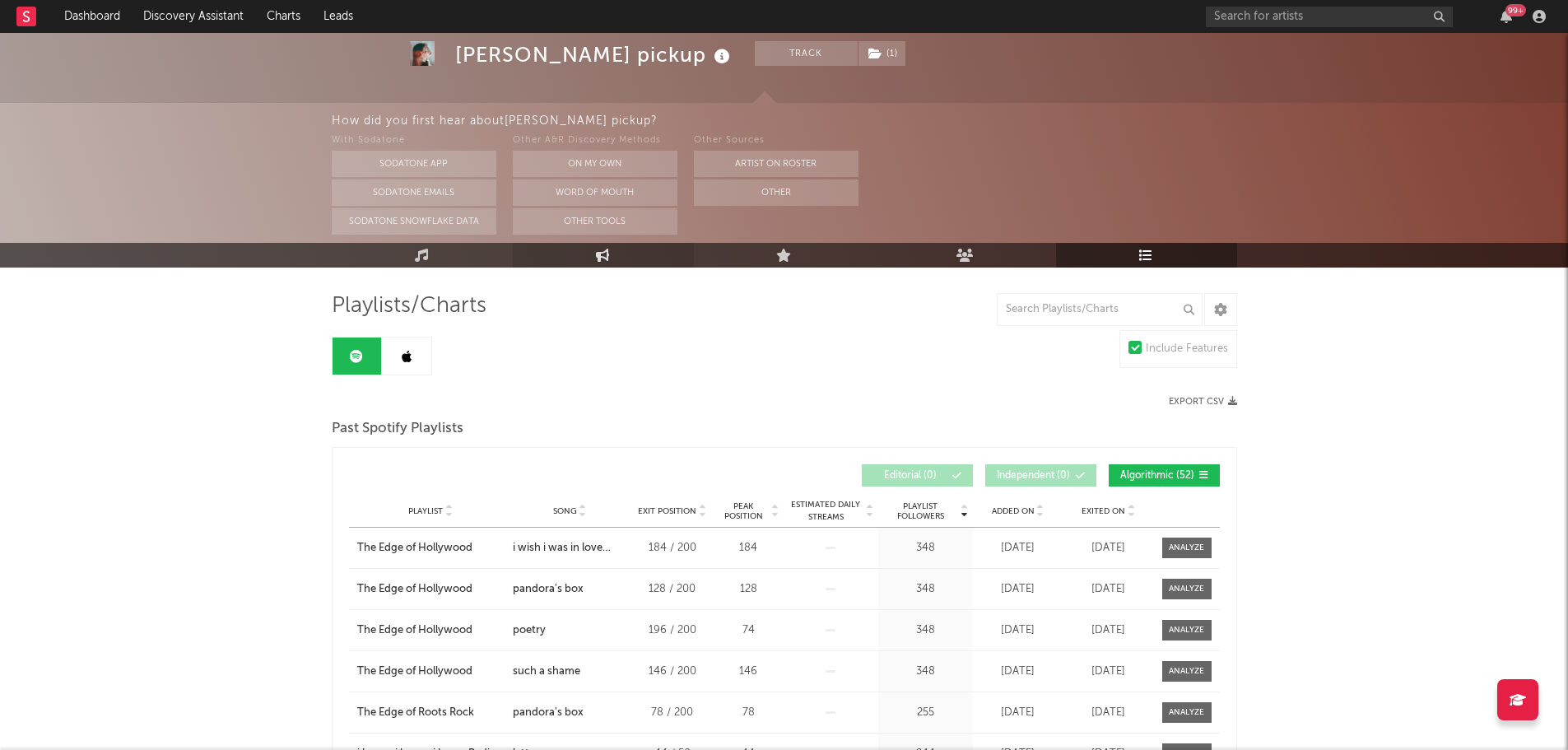
click at [600, 265] on link "Engagement" at bounding box center [603, 255] width 181 height 24
select select "1w"
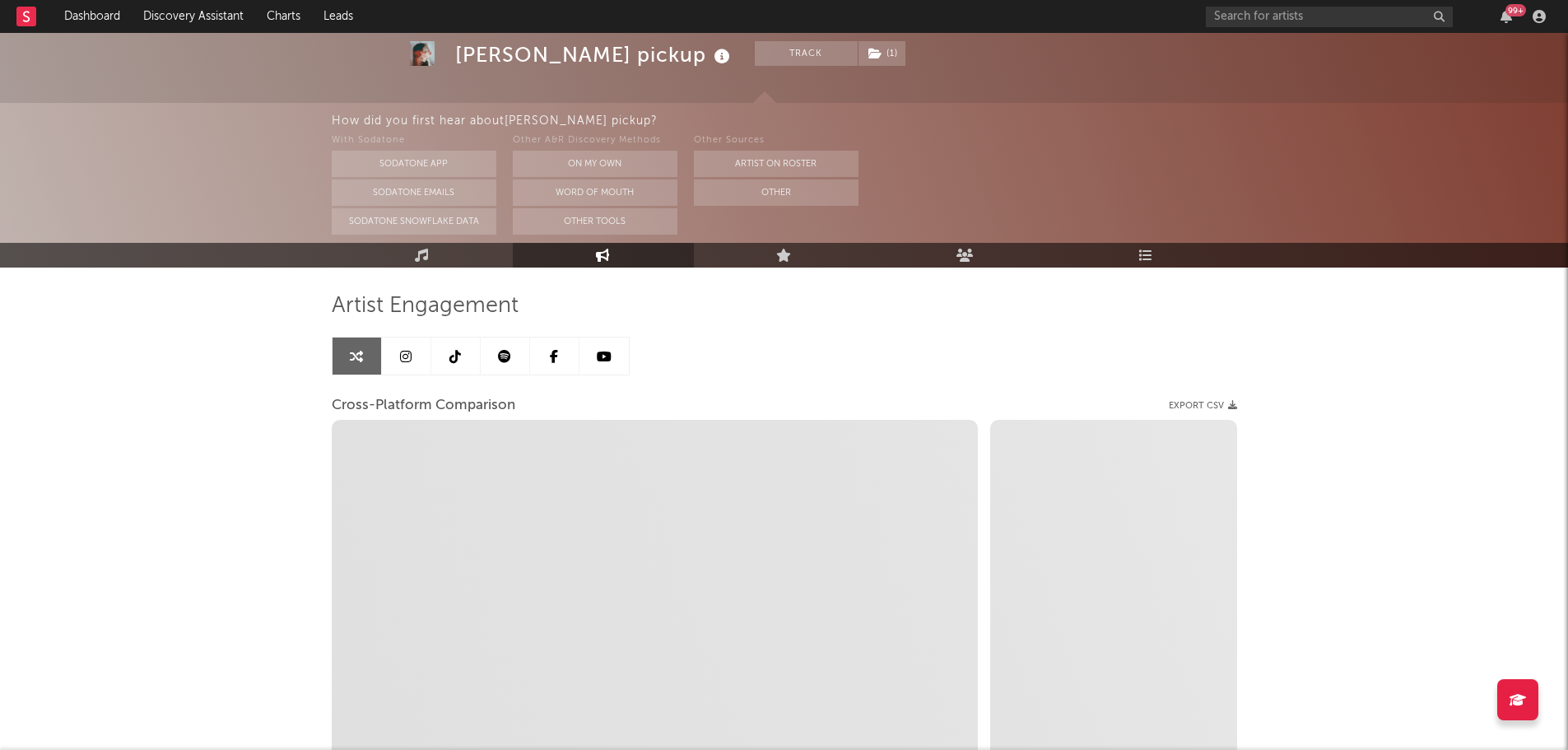
select select "1m"
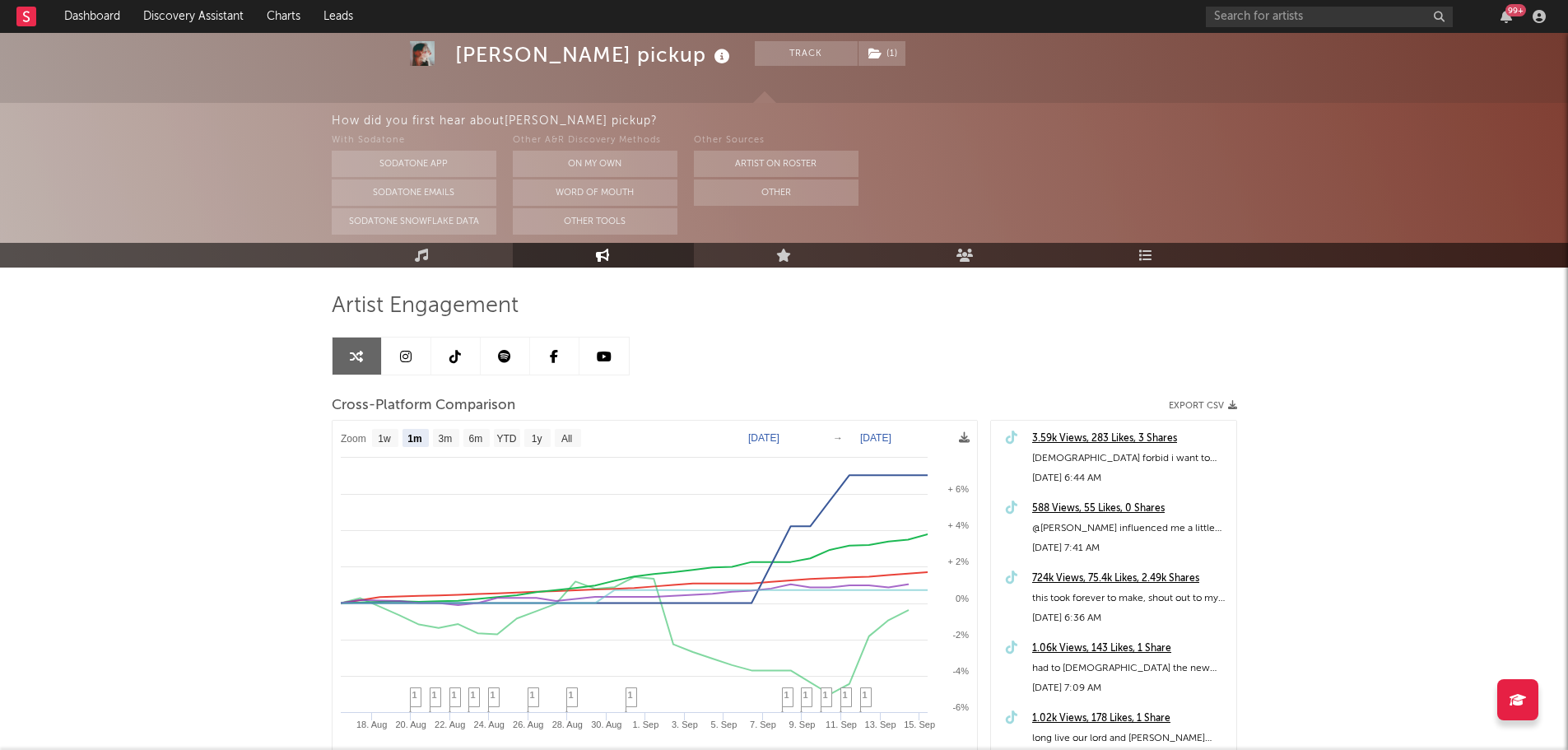
click at [1120, 441] on div "3.59k Views, 283 Likes, 3 Shares" at bounding box center [1130, 439] width 196 height 20
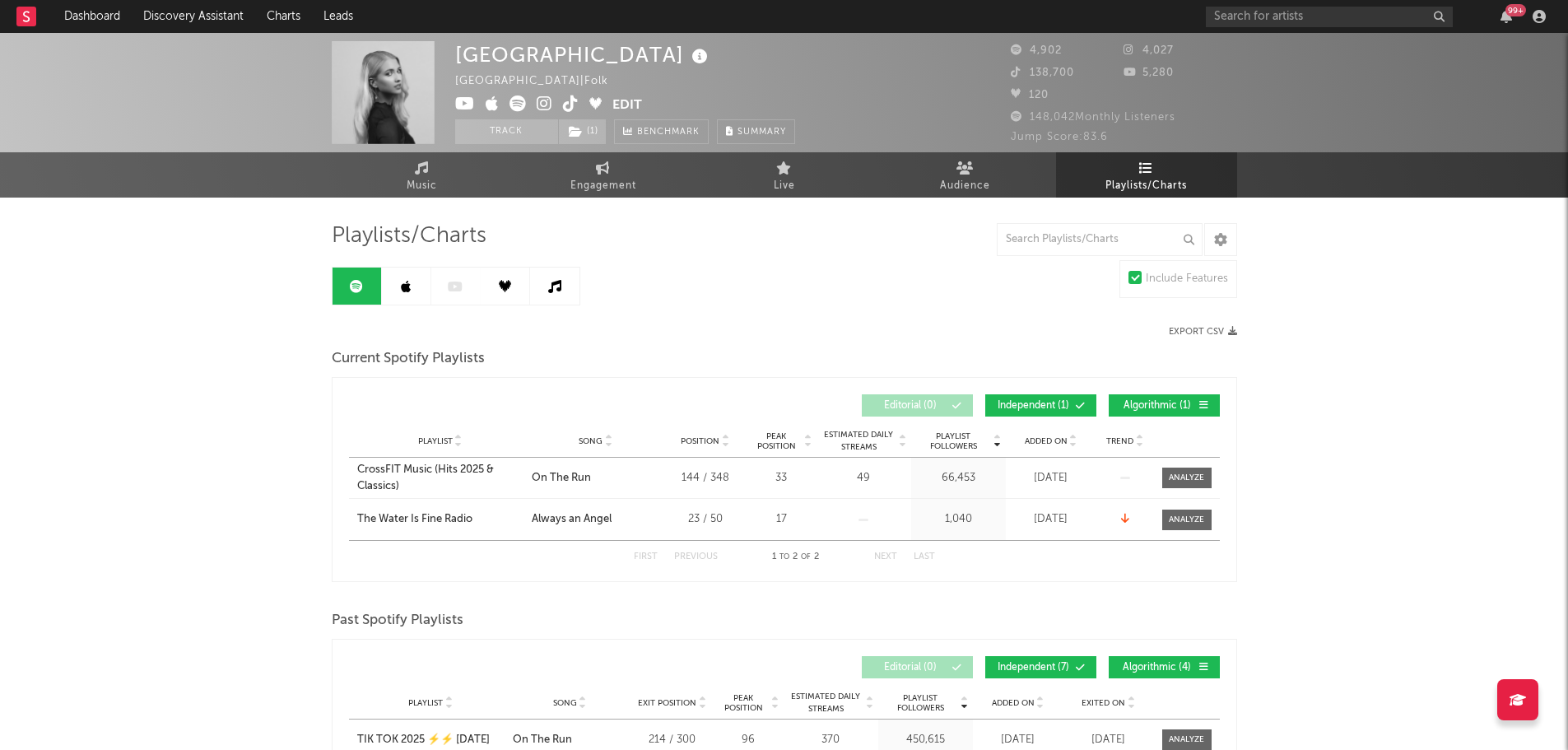
click at [281, 382] on div "Alexandria Australia | Folk Edit Track ( 1 ) Benchmark Summary 4,902 4,027 138,…" at bounding box center [784, 652] width 1568 height 1239
click at [421, 188] on span "Music" at bounding box center [422, 186] width 31 height 20
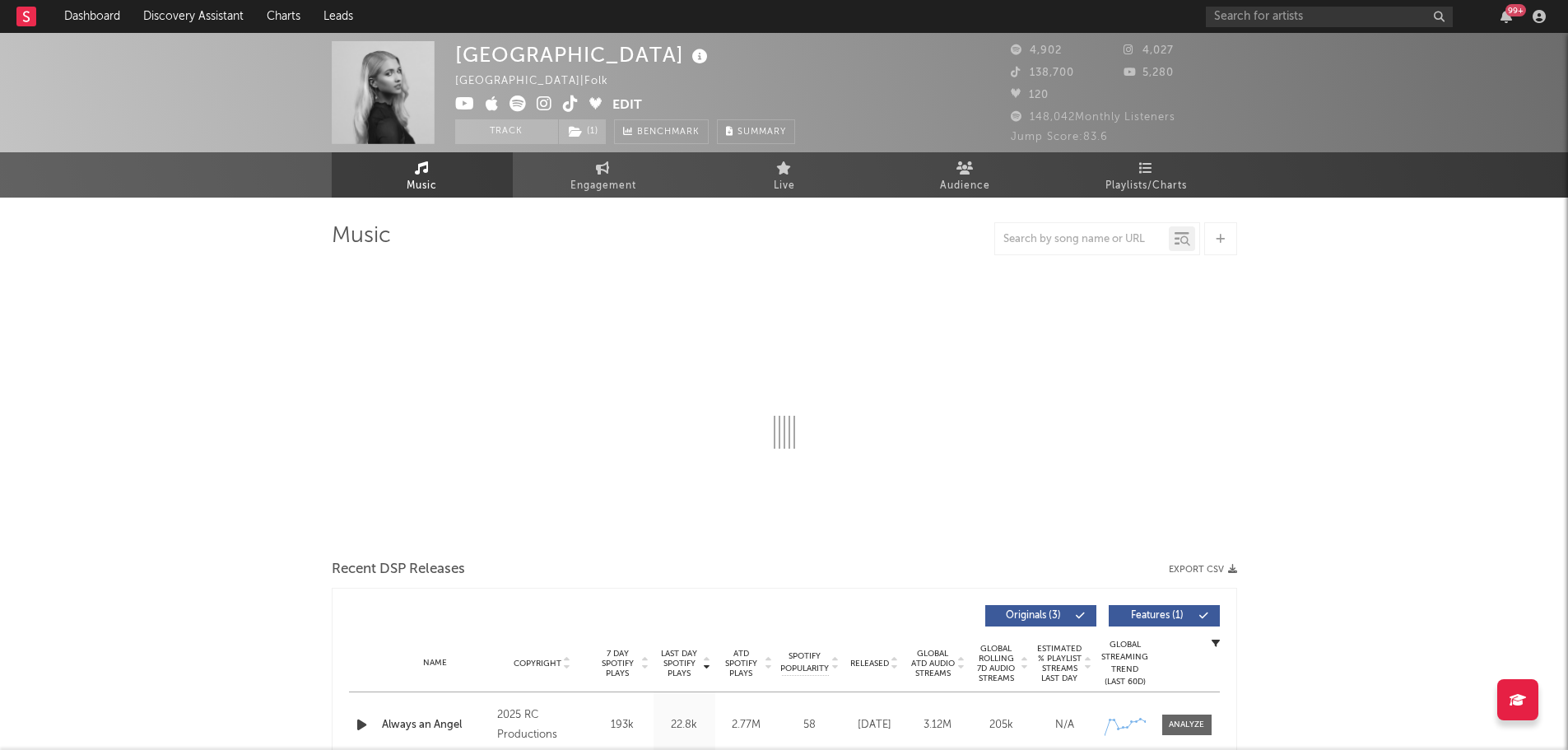
select select "1w"
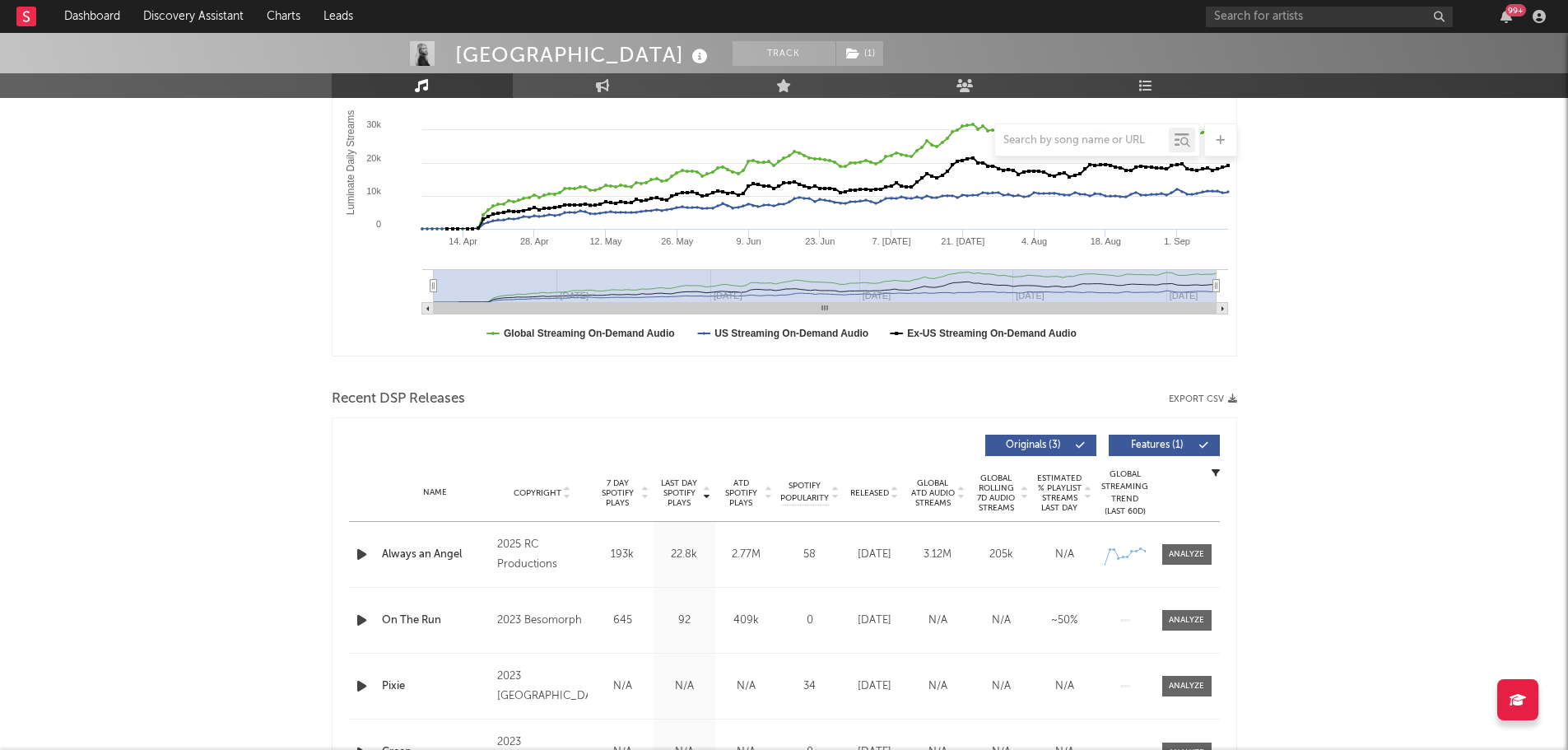
scroll to position [329, 0]
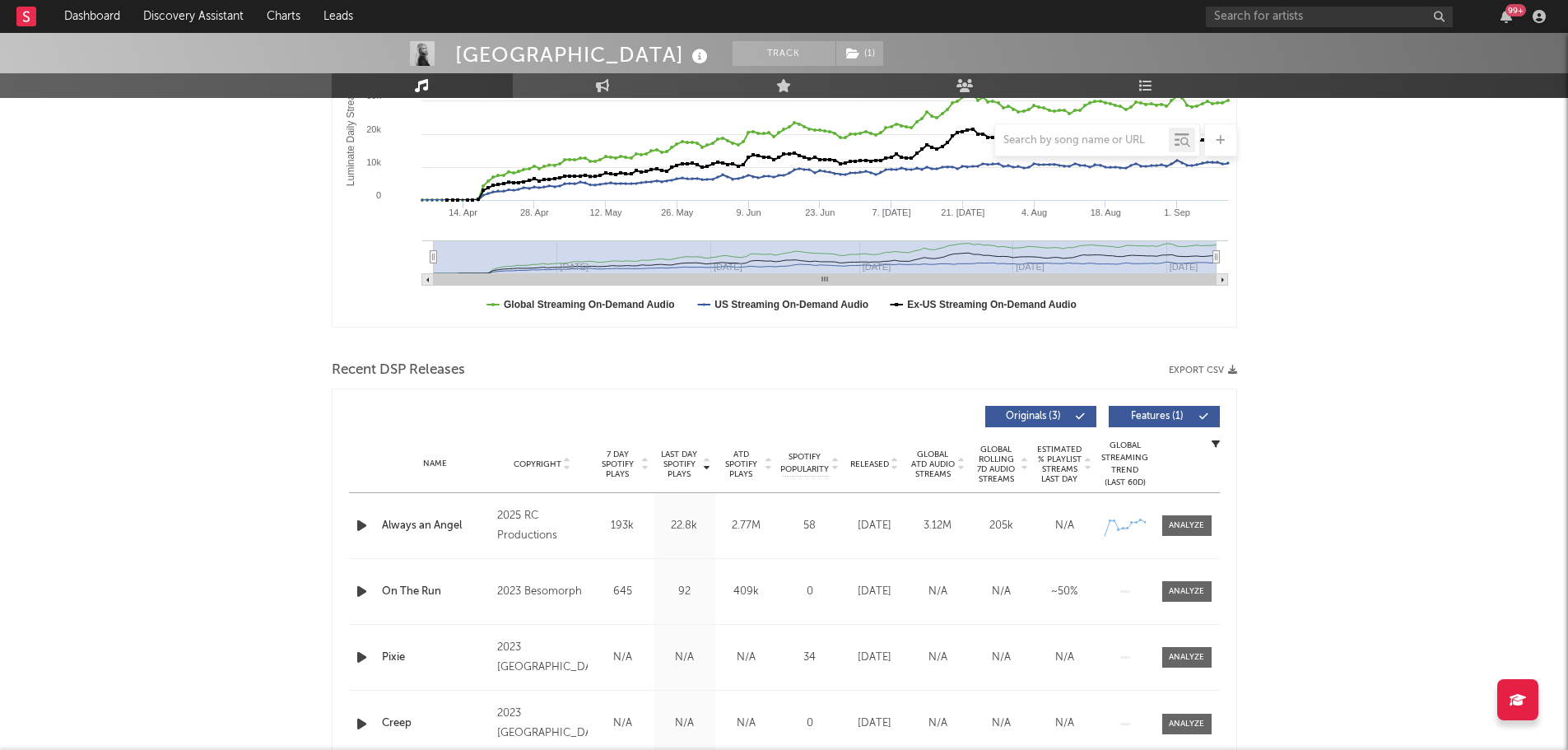
click at [865, 463] on span "Released" at bounding box center [869, 464] width 39 height 10
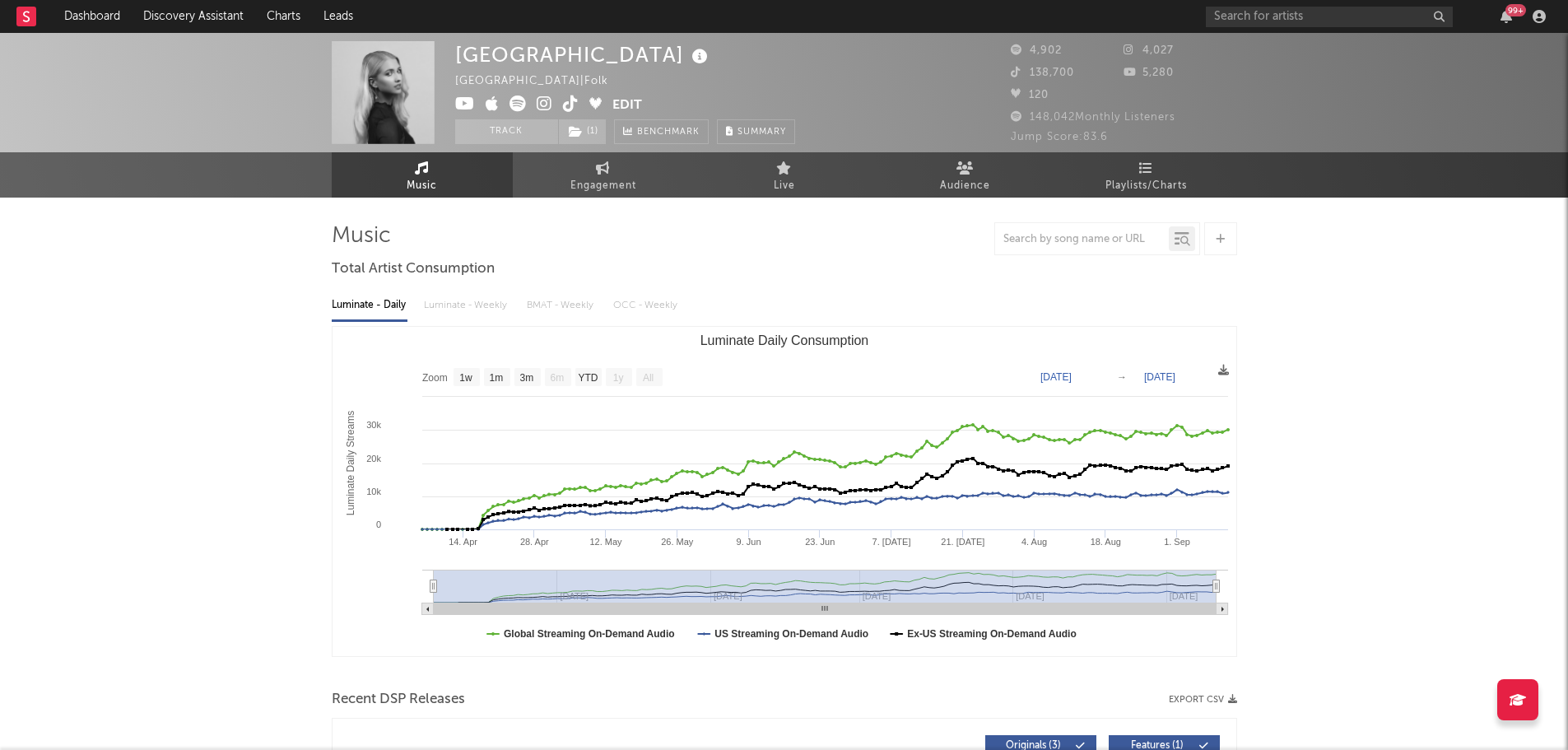
click at [569, 106] on icon at bounding box center [571, 104] width 15 height 16
click at [601, 170] on icon at bounding box center [602, 167] width 14 height 14
select select "1w"
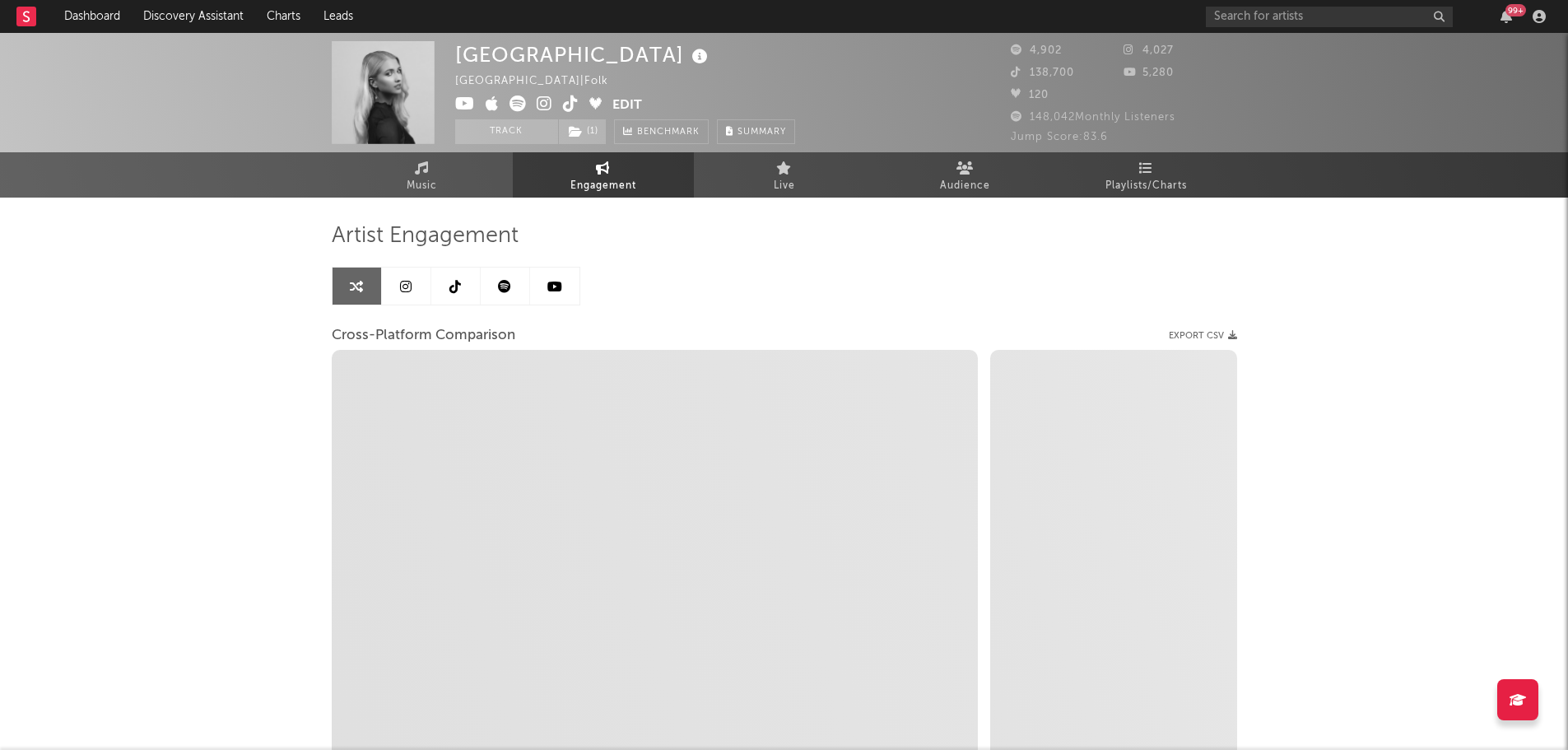
select select "1m"
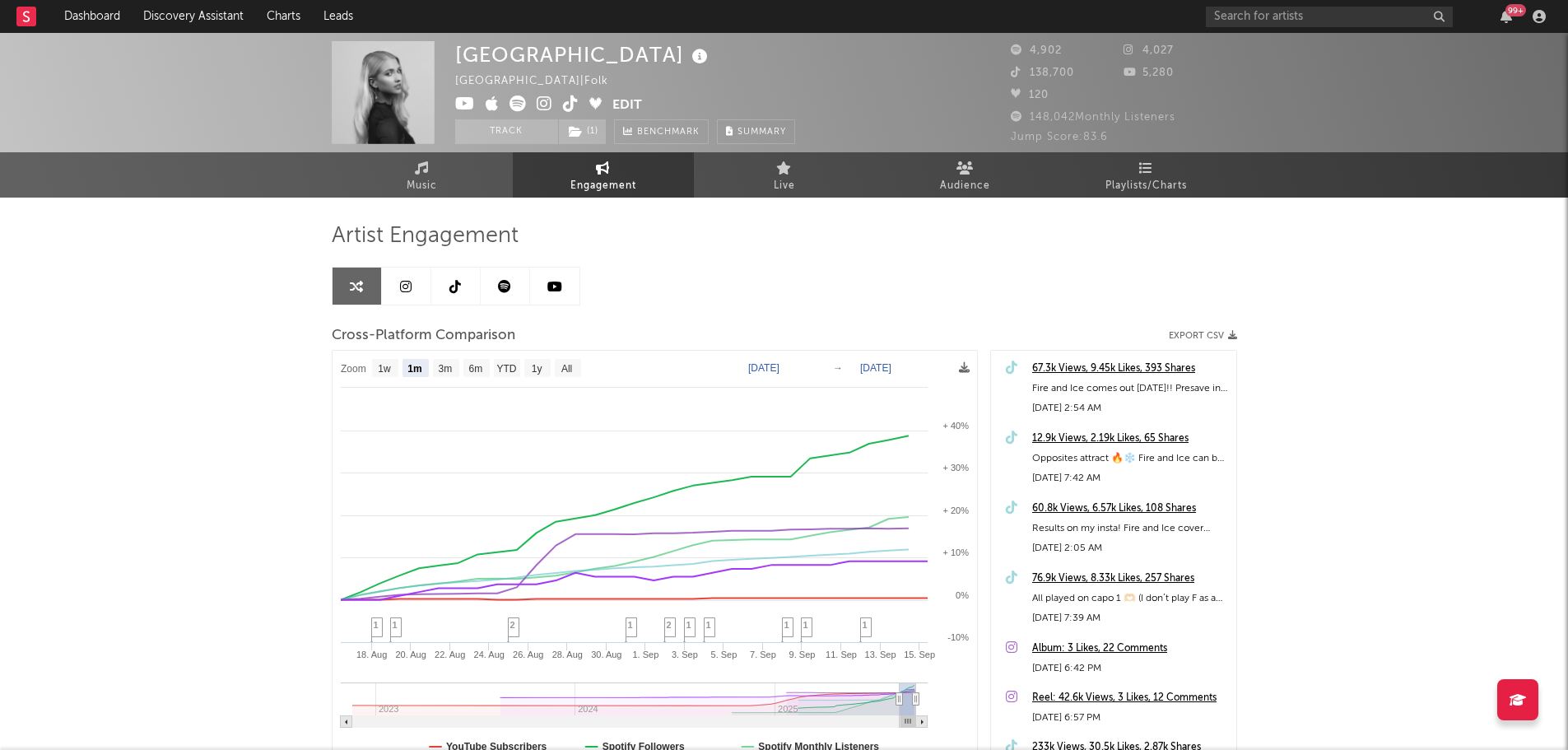
click at [1089, 369] on div "67.3k Views, 9.45k Likes, 393 Shares" at bounding box center [1130, 369] width 196 height 20
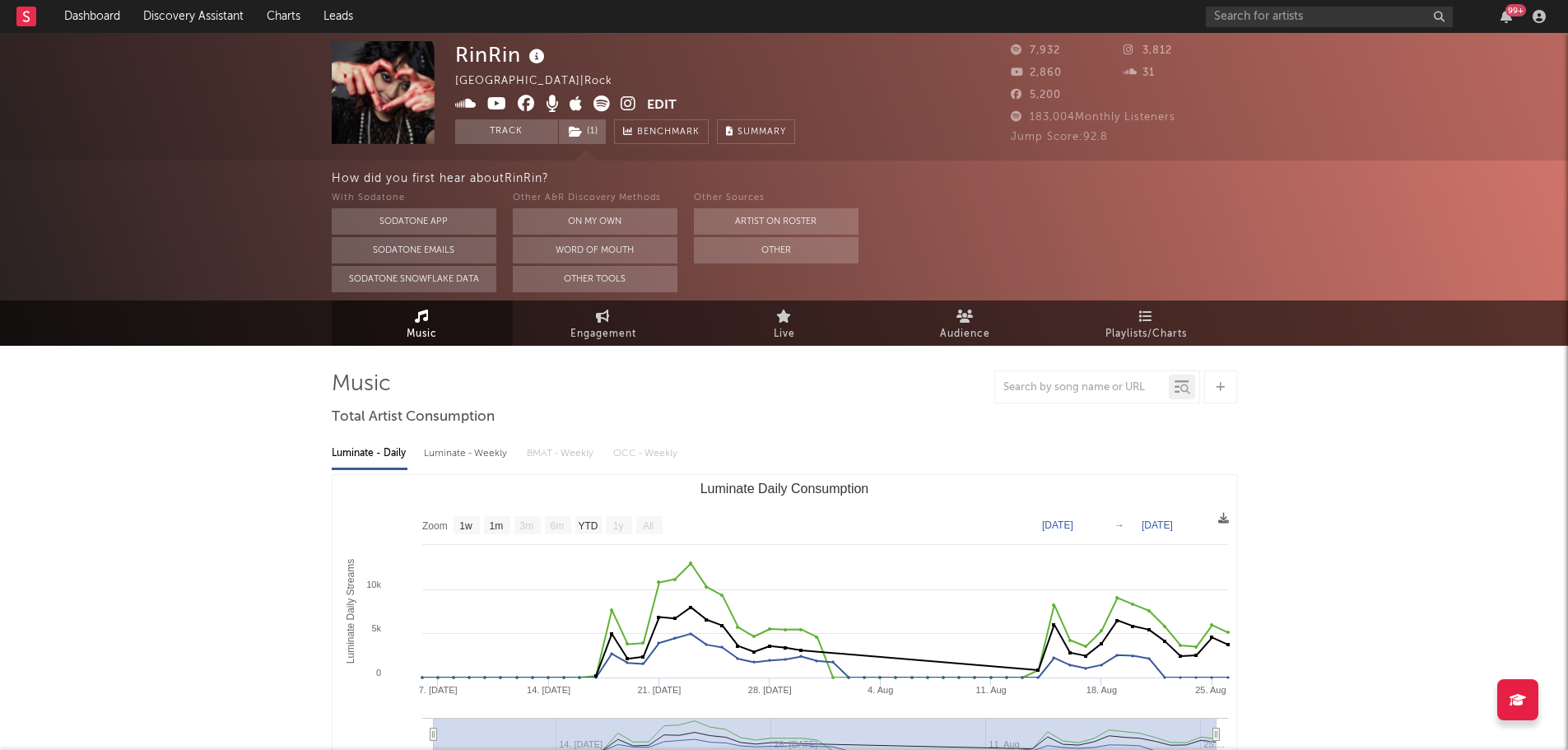
select select "1w"
click at [536, 62] on icon at bounding box center [537, 56] width 24 height 23
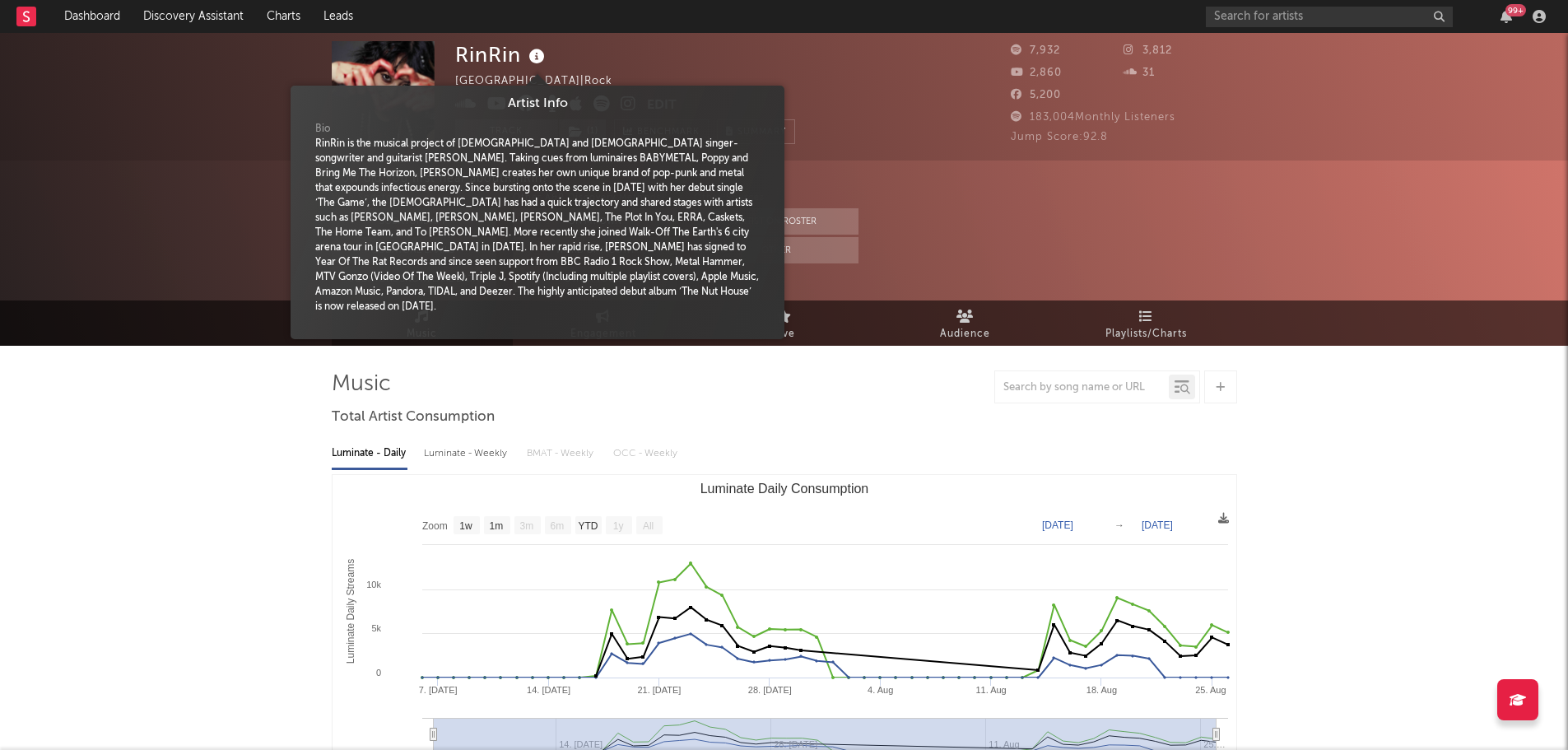
click at [536, 62] on icon at bounding box center [537, 56] width 24 height 23
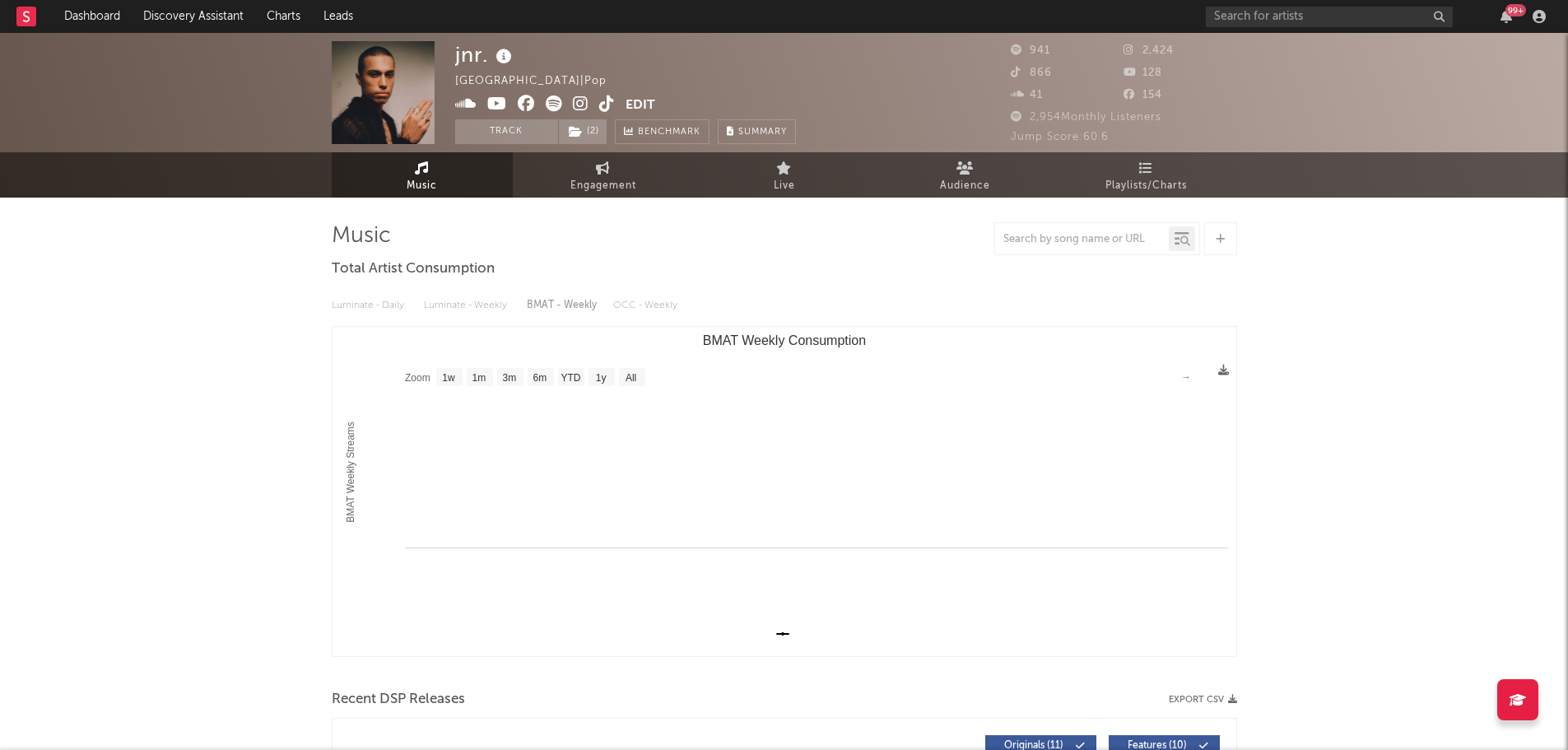
select select "1w"
